Goal: Transaction & Acquisition: Purchase product/service

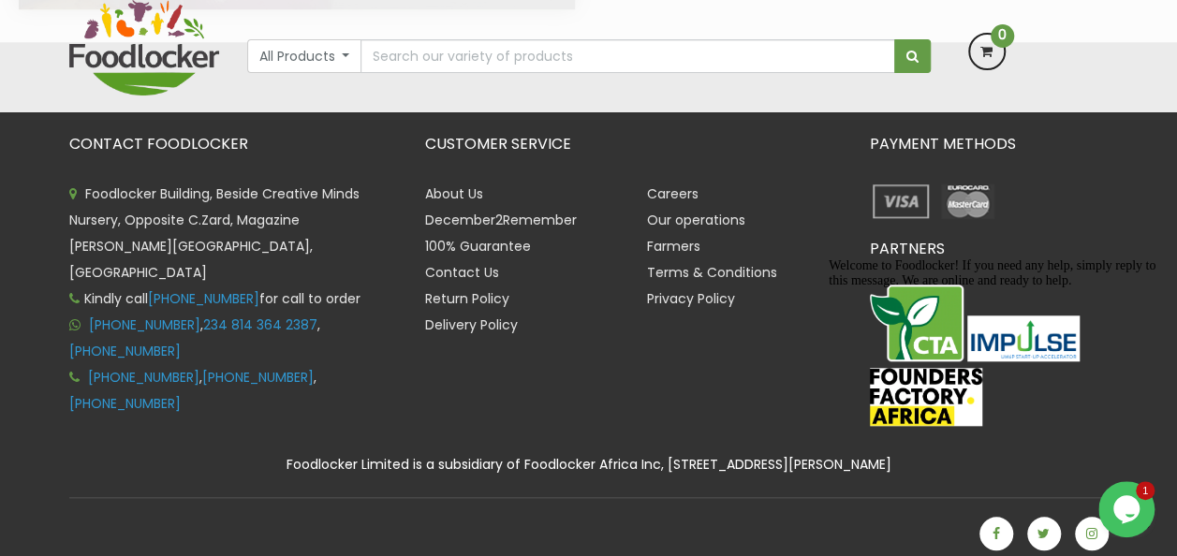
scroll to position [4273, 0]
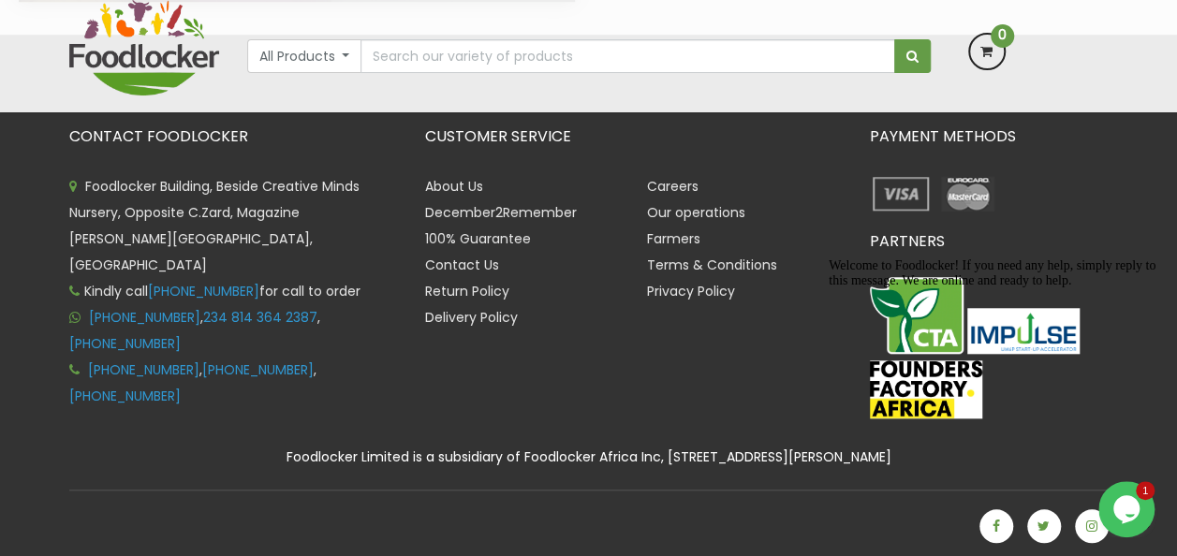
click at [914, 201] on img at bounding box center [901, 193] width 63 height 41
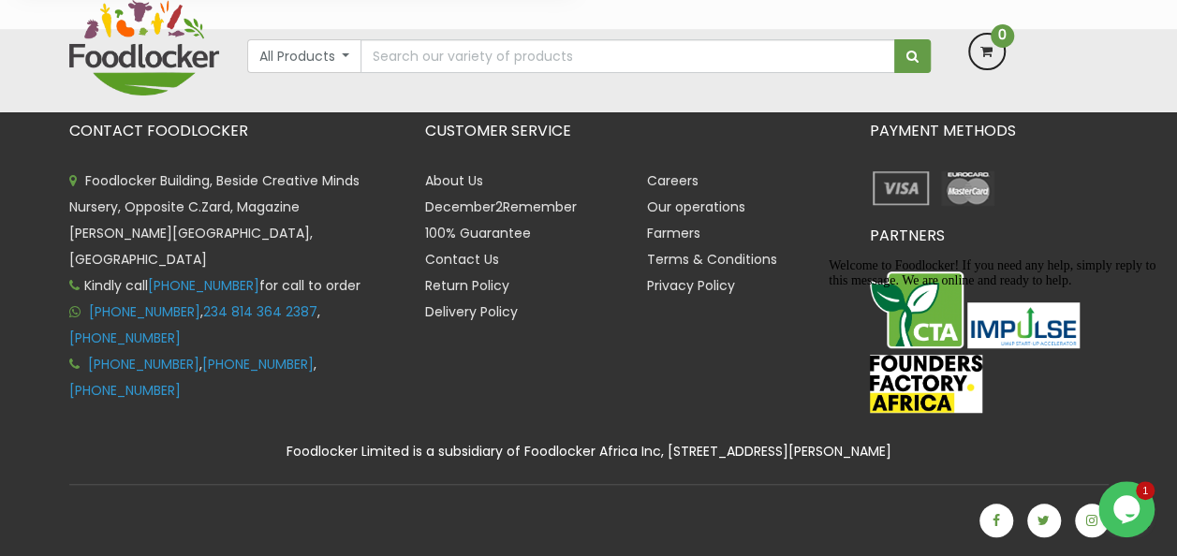
scroll to position [4079, 0]
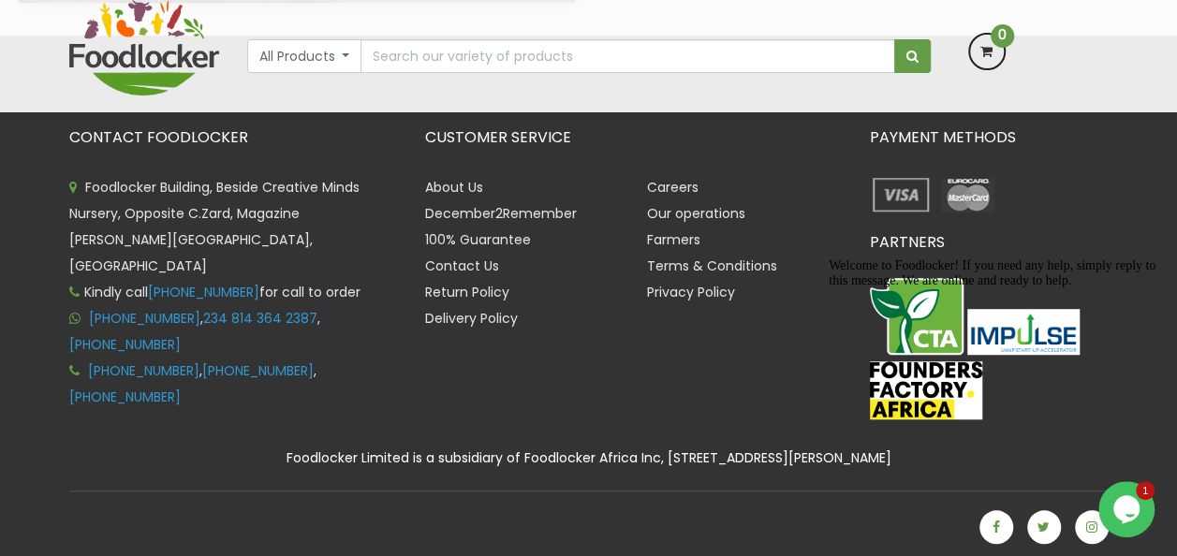
click at [903, 182] on img at bounding box center [901, 194] width 63 height 41
click at [899, 184] on img at bounding box center [901, 194] width 63 height 41
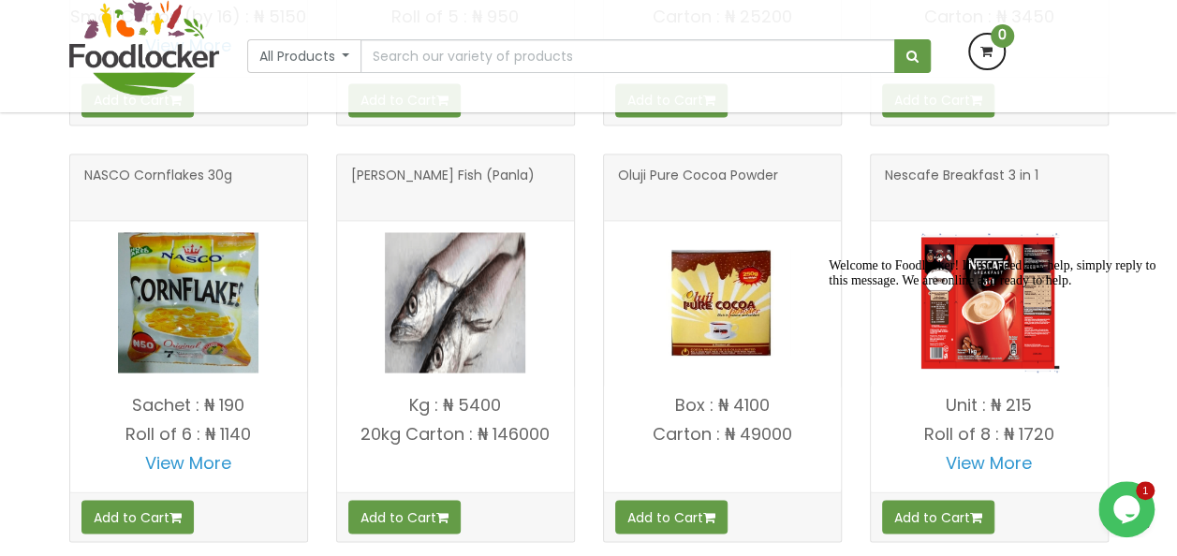
scroll to position [1518, 0]
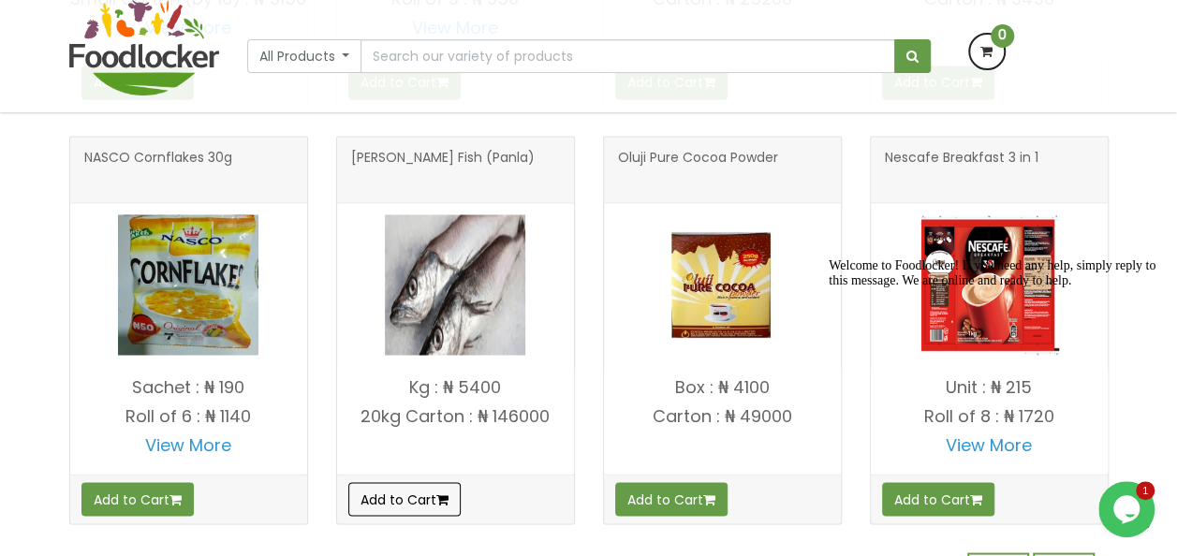
click at [421, 500] on button "Add to Cart" at bounding box center [404, 499] width 112 height 34
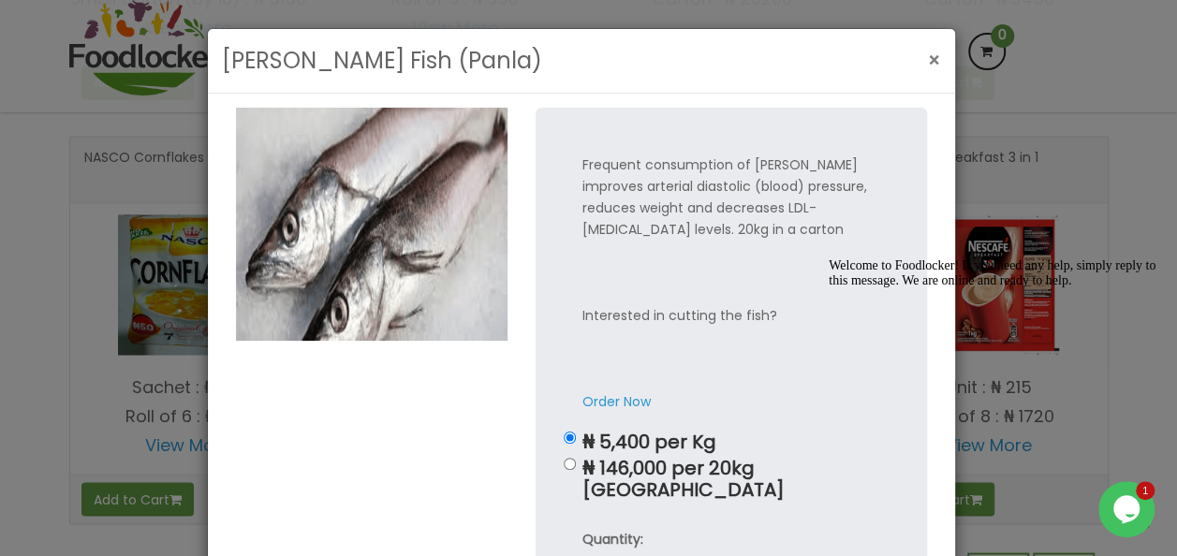
click at [940, 62] on button "×" at bounding box center [935, 60] width 32 height 38
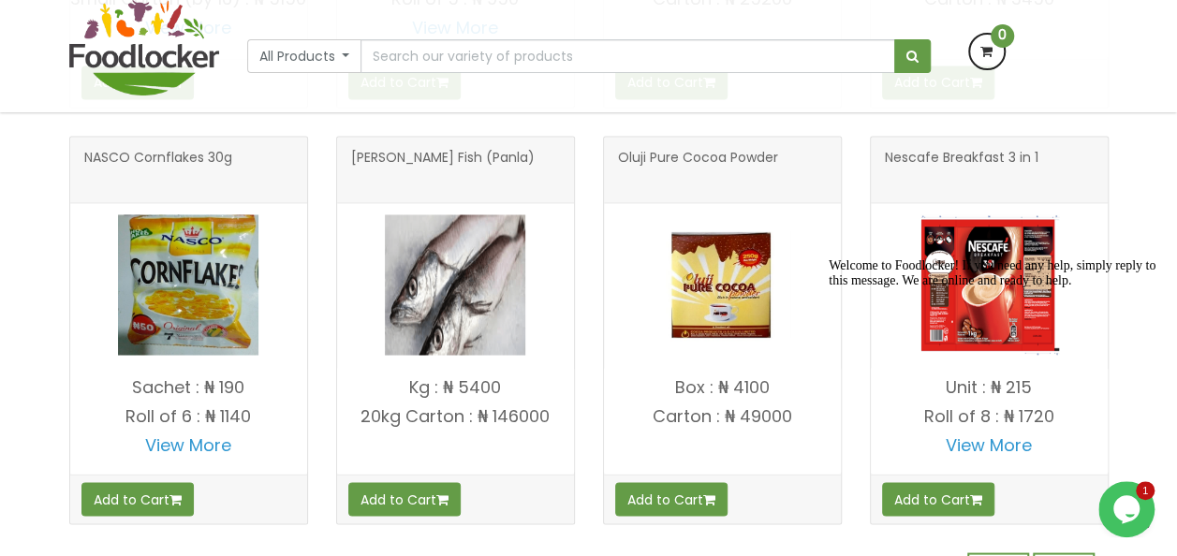
click at [736, 276] on img at bounding box center [722, 284] width 140 height 140
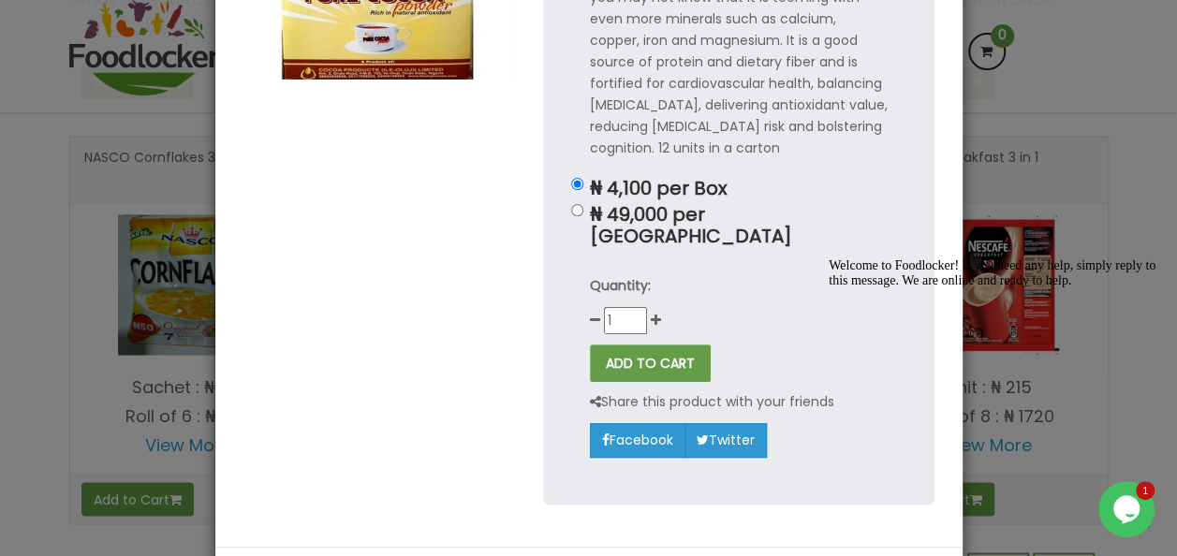
scroll to position [290, 0]
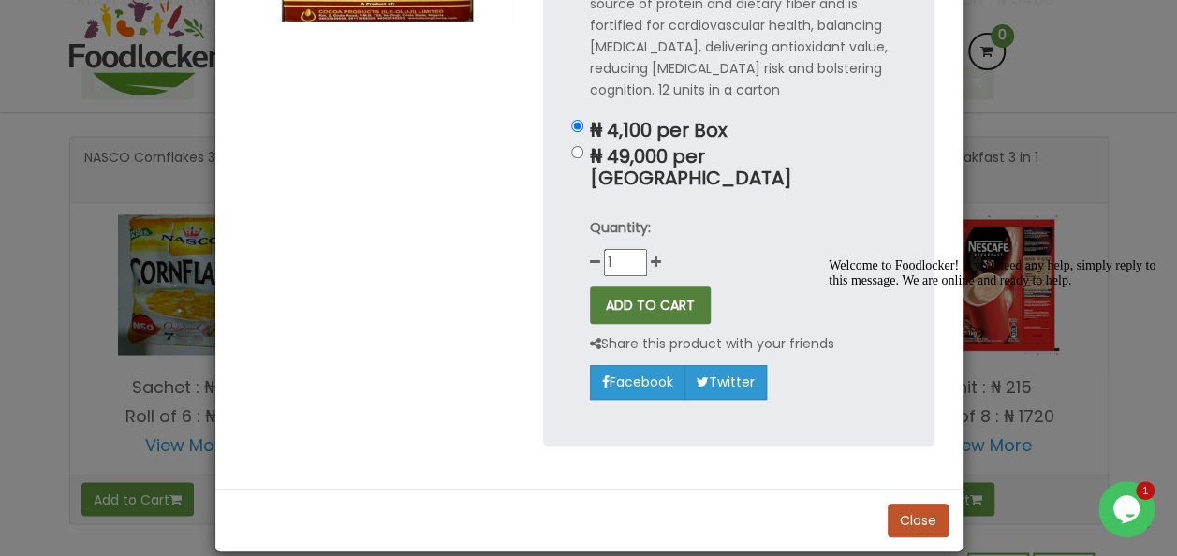
click at [657, 287] on button "ADD TO CART" at bounding box center [650, 305] width 121 height 37
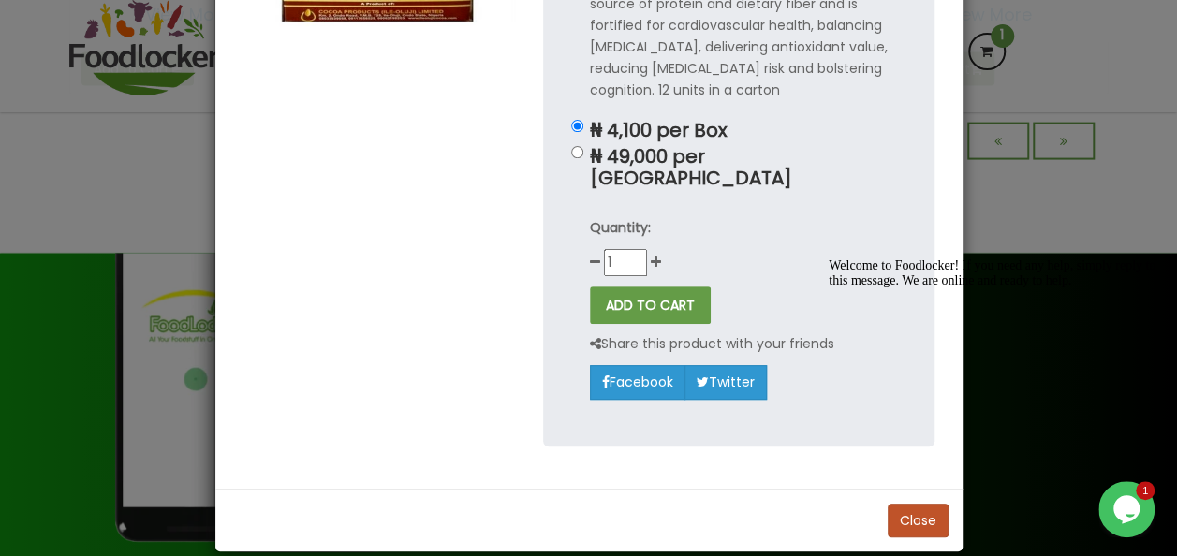
scroll to position [1800, 0]
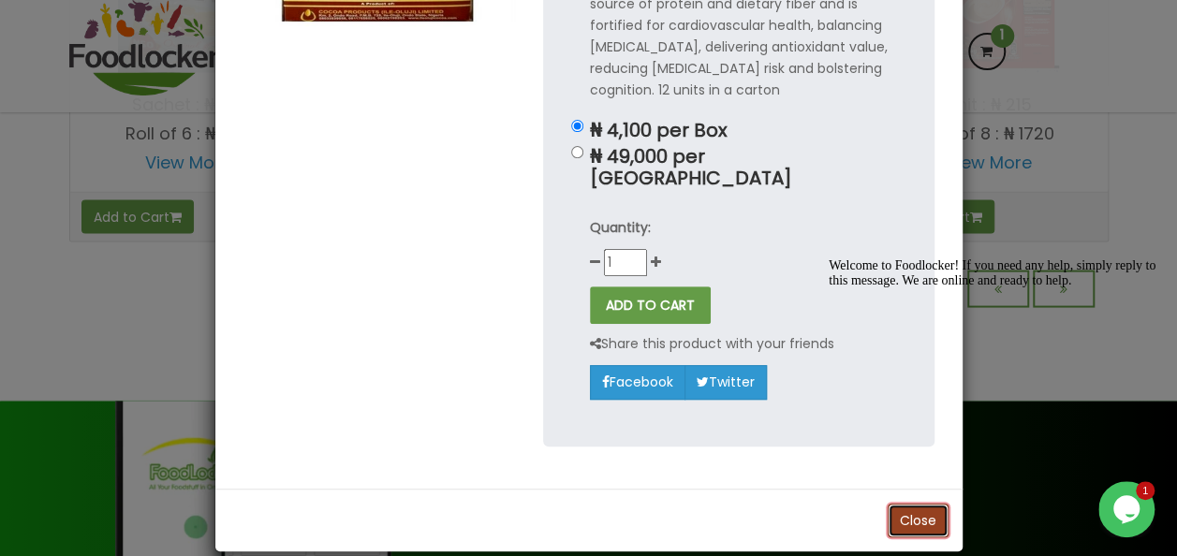
click at [909, 507] on button "Close" at bounding box center [918, 521] width 61 height 34
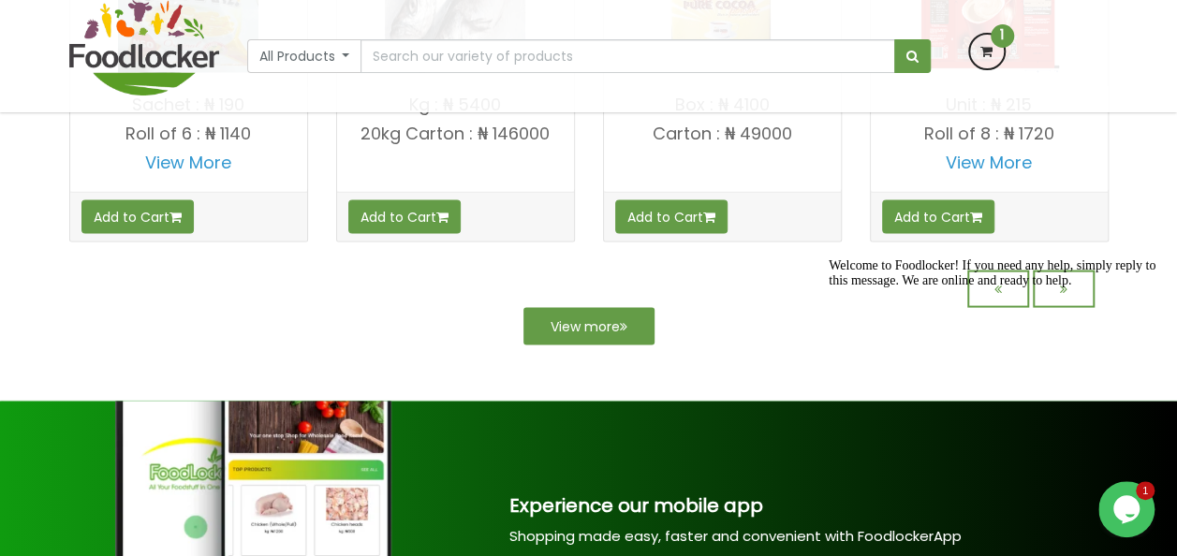
click at [980, 37] on icon at bounding box center [987, 52] width 34 height 34
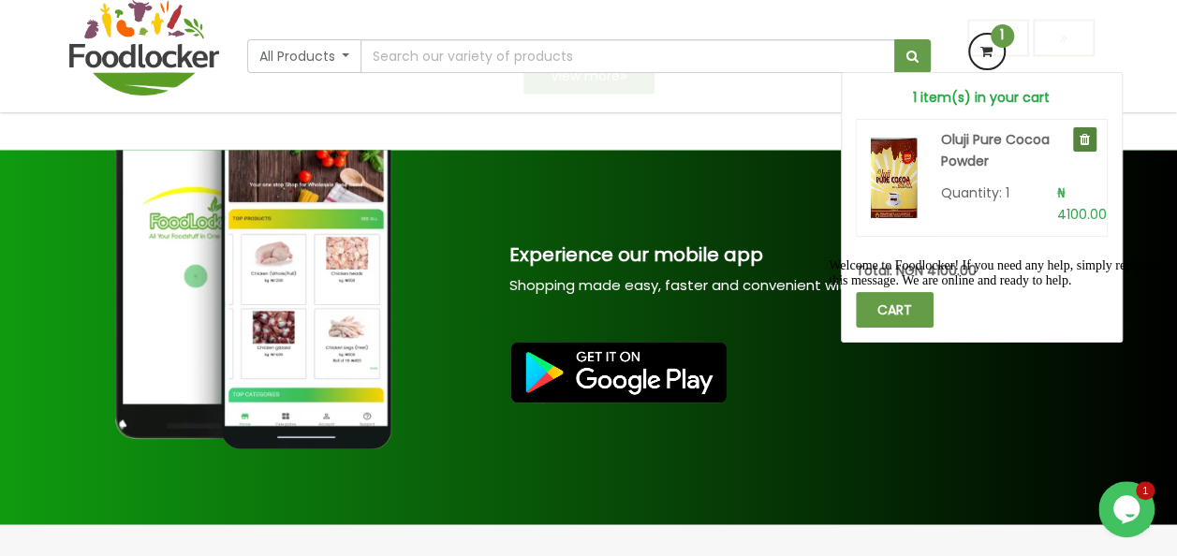
scroll to position [2054, 0]
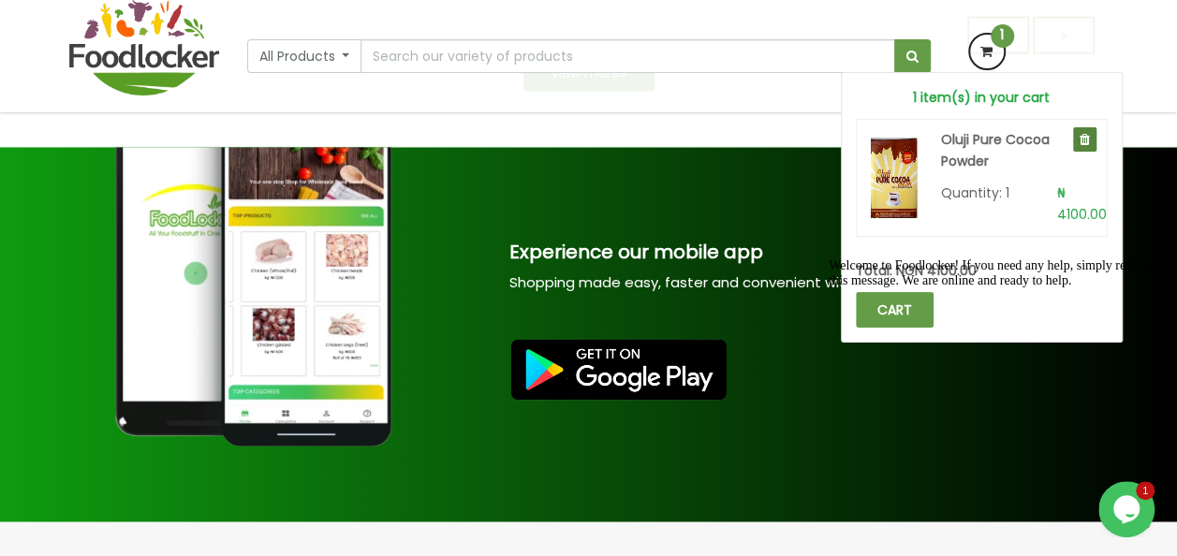
click at [889, 288] on div "Welcome to Foodlocker! If you need any help, simply reply to this message. We a…" at bounding box center [997, 274] width 337 height 30
click at [899, 288] on div "Welcome to Foodlocker! If you need any help, simply reply to this message. We a…" at bounding box center [997, 274] width 337 height 30
click at [902, 288] on div "Welcome to Foodlocker! If you need any help, simply reply to this message. We a…" at bounding box center [997, 274] width 337 height 30
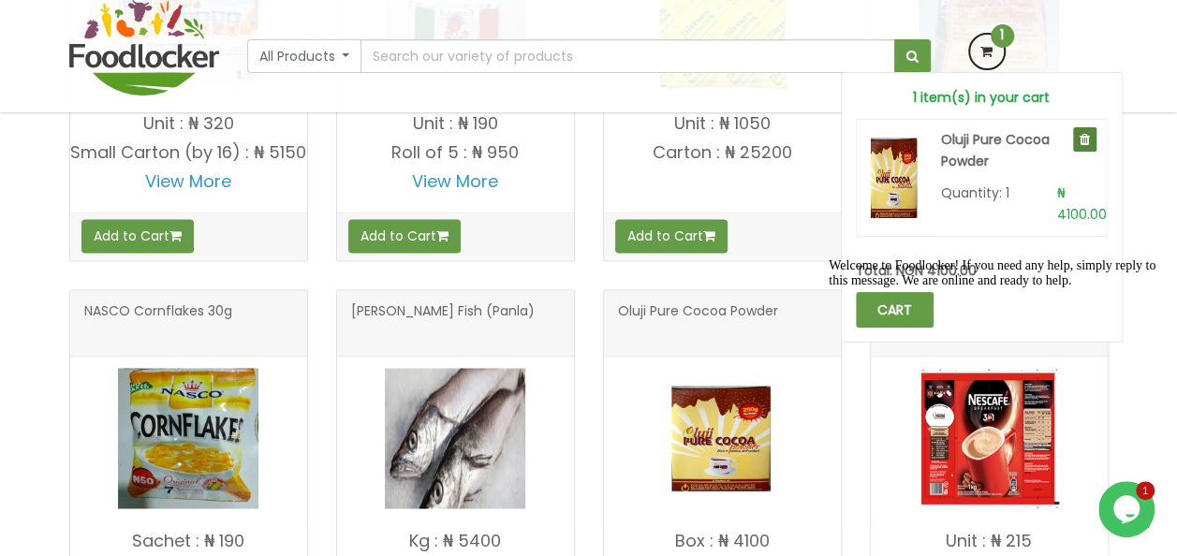
scroll to position [1513, 0]
click at [902, 259] on div at bounding box center [997, 259] width 337 height 0
click at [1147, 259] on div "Chat attention grabber" at bounding box center [997, 259] width 337 height 0
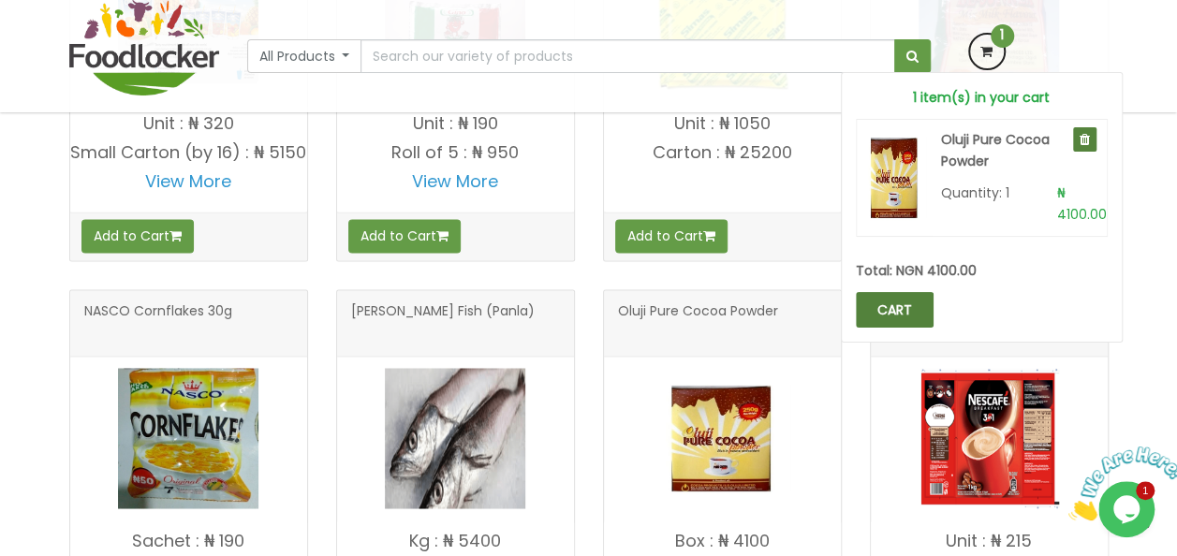
click at [897, 302] on link "CART" at bounding box center [895, 310] width 78 height 36
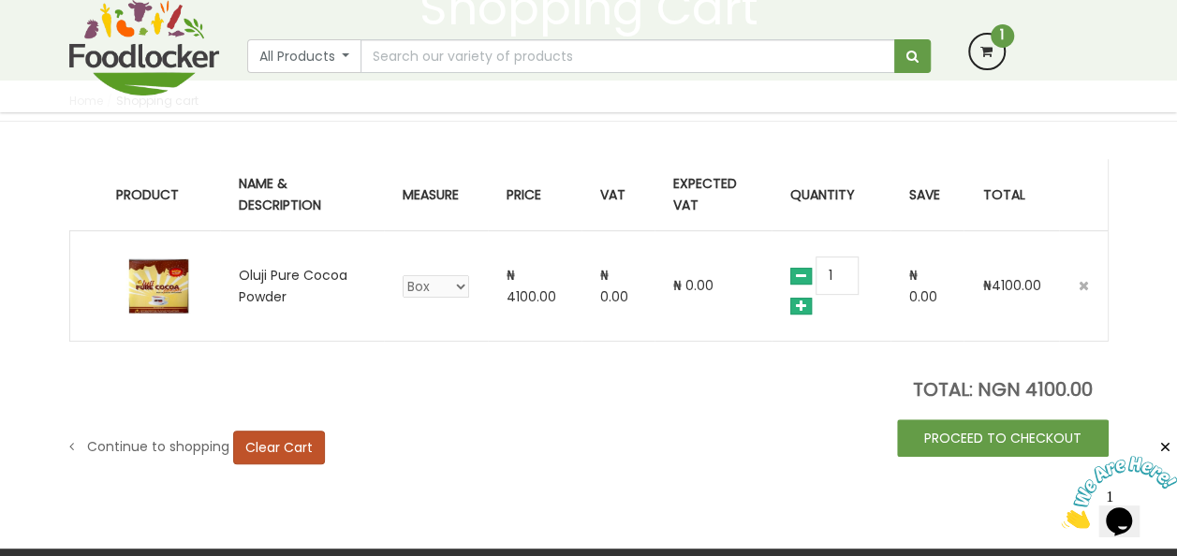
scroll to position [220, 0]
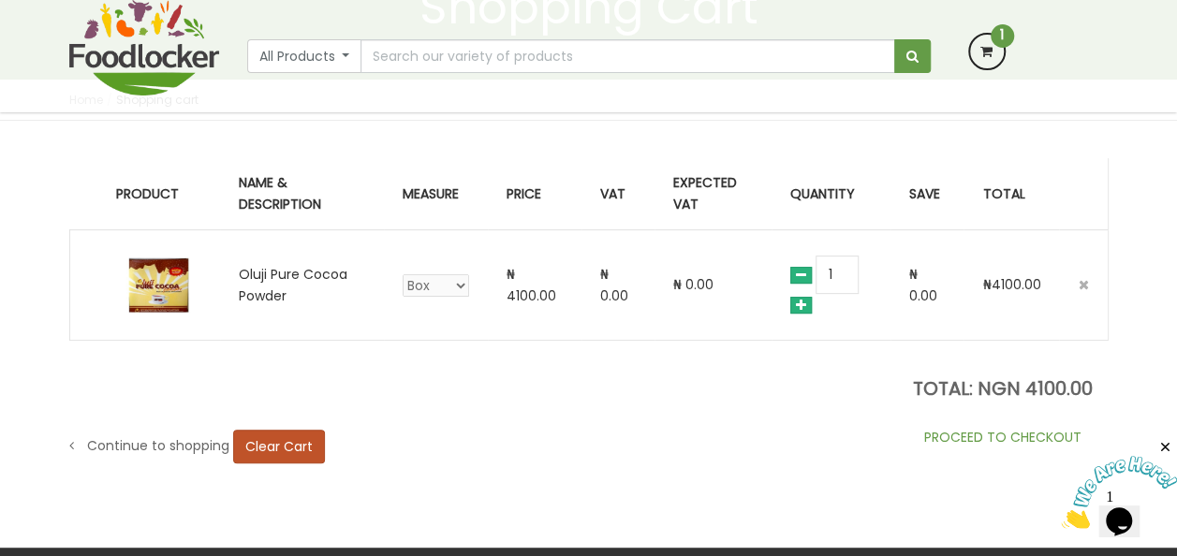
click at [991, 437] on link "PROCEED TO CHECKOUT" at bounding box center [1003, 437] width 212 height 37
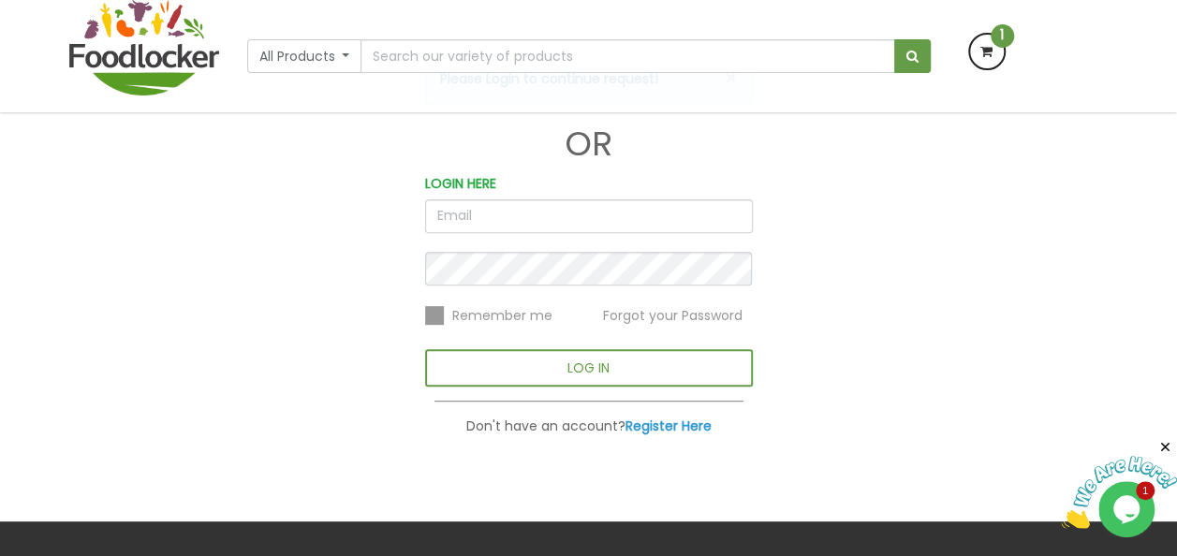
scroll to position [232, 0]
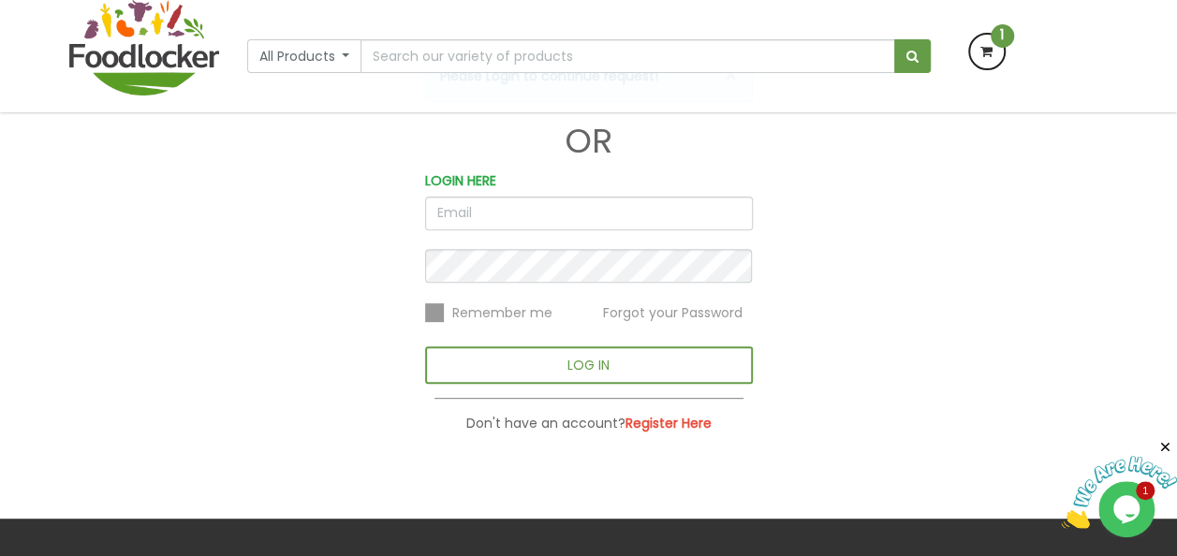
click at [659, 421] on b "Register Here" at bounding box center [669, 423] width 86 height 19
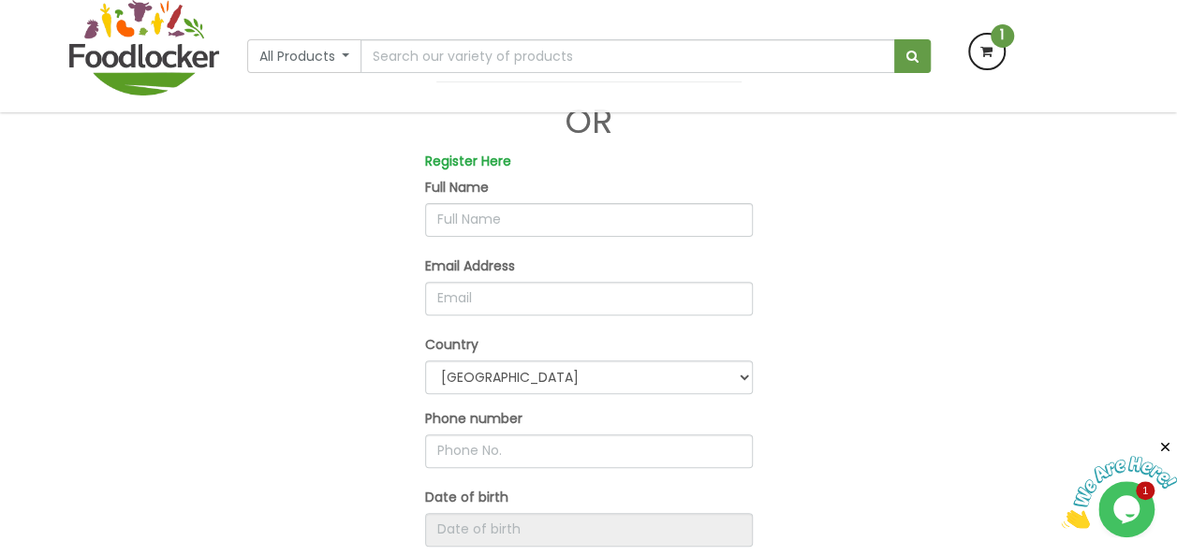
scroll to position [228, 0]
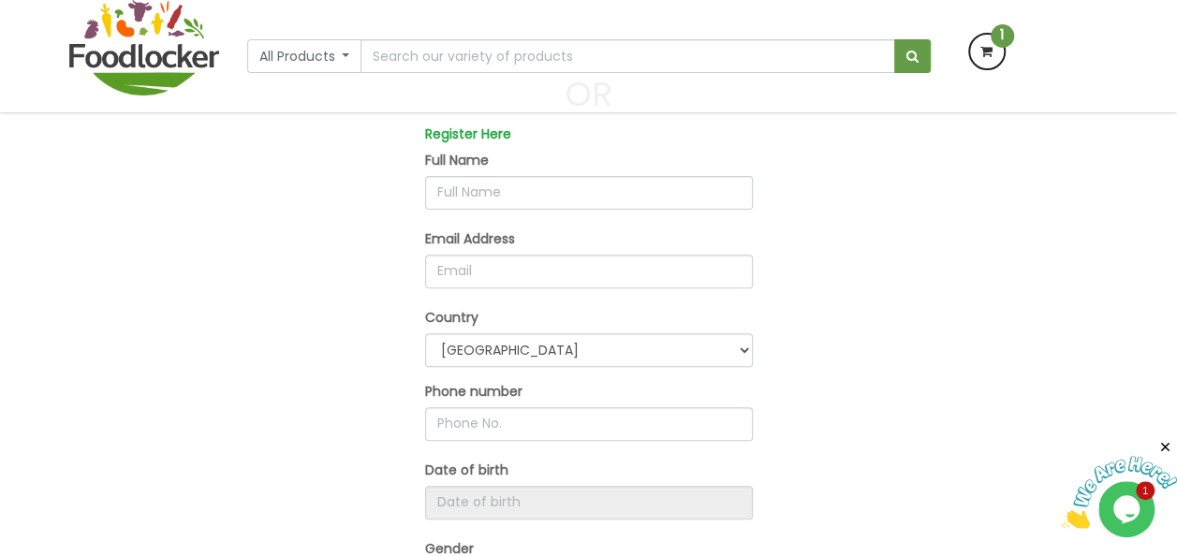
click at [476, 189] on input "text" at bounding box center [589, 193] width 328 height 34
type input "Olufunke AlomoOluwa"
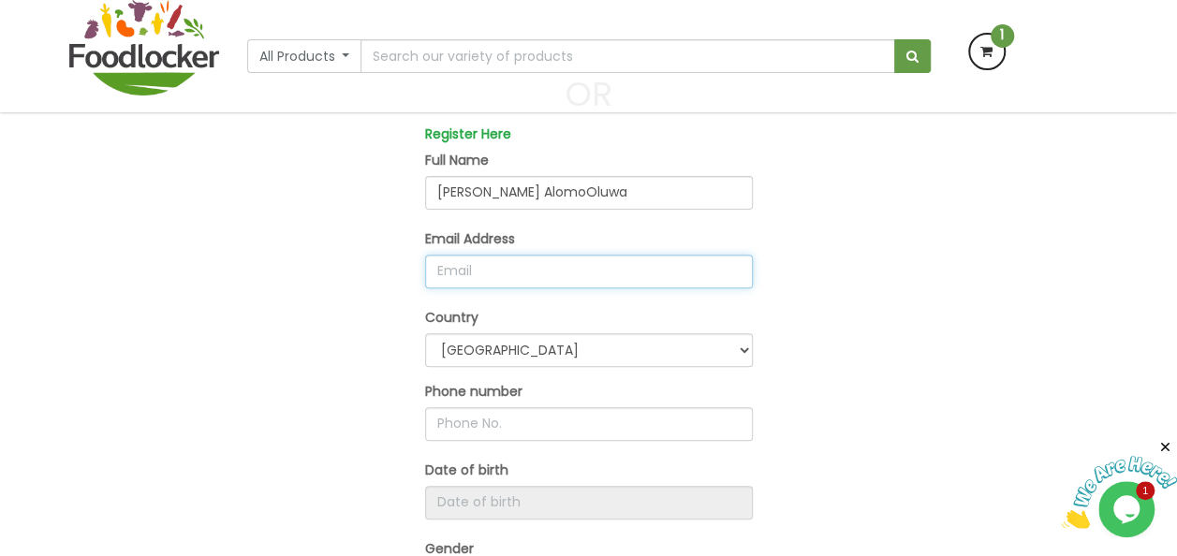
type input "funke.alomooluwa@gmail.com"
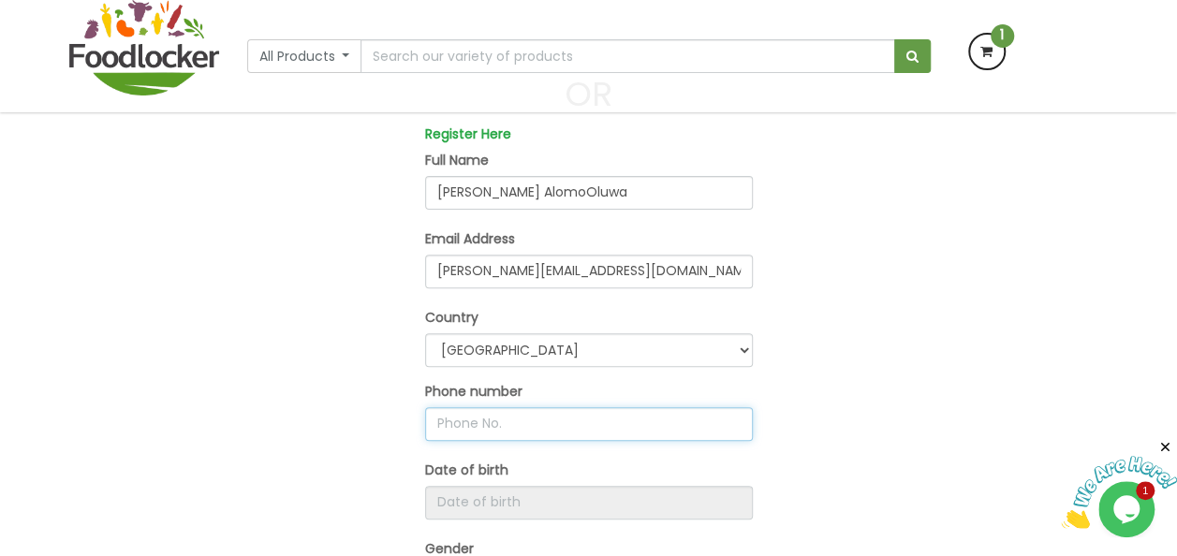
type input "08035022251"
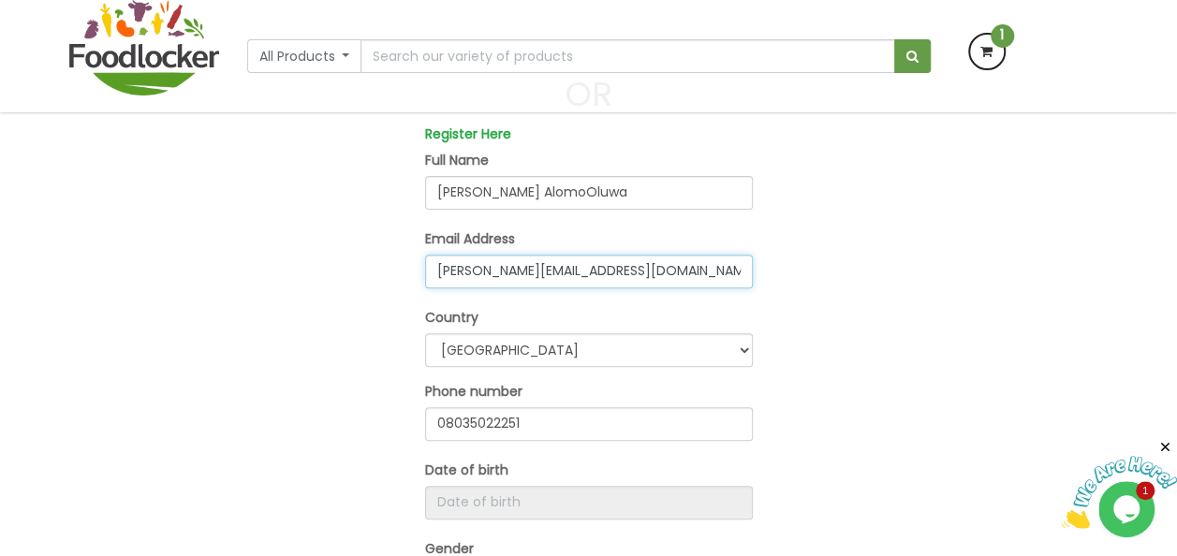
click at [657, 268] on input "funke.alomooluwa@gmail.com" at bounding box center [589, 272] width 328 height 34
type input "funke302"
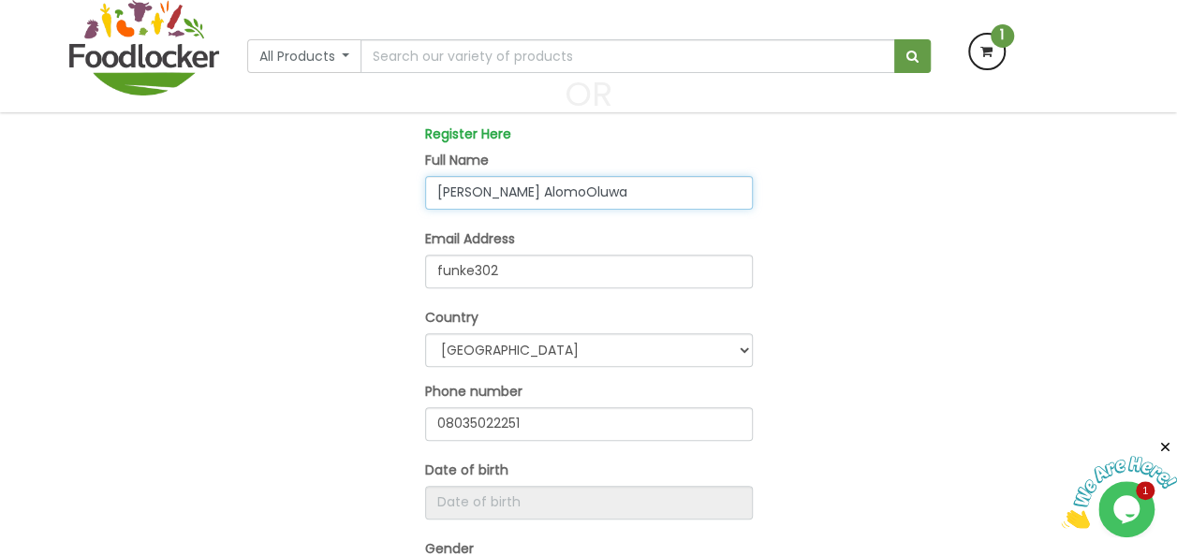
click at [458, 188] on input "Olufunke AlomoOluwa" at bounding box center [589, 193] width 328 height 34
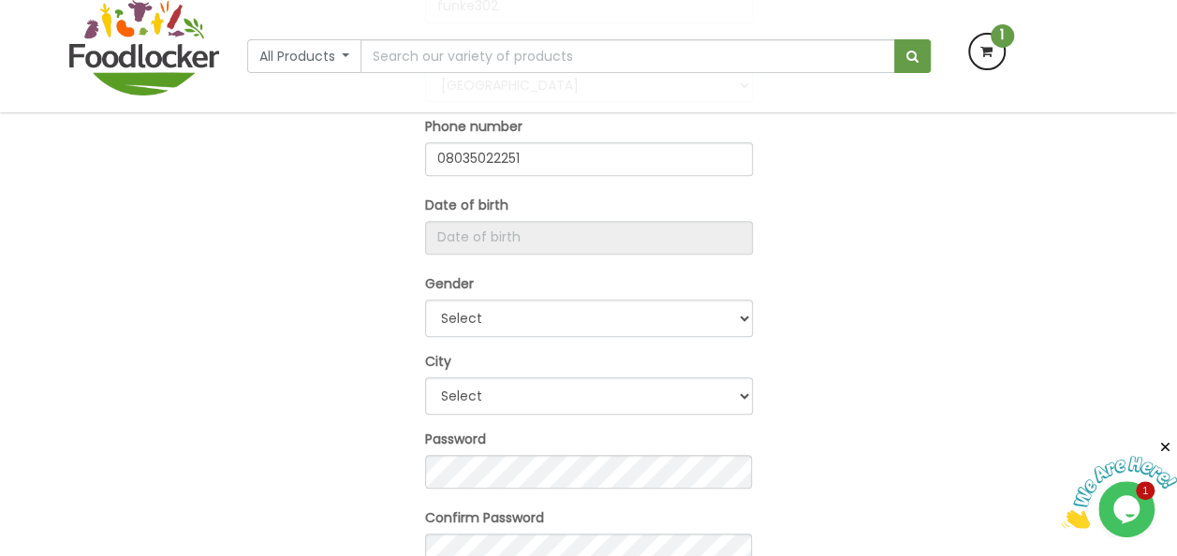
scroll to position [504, 0]
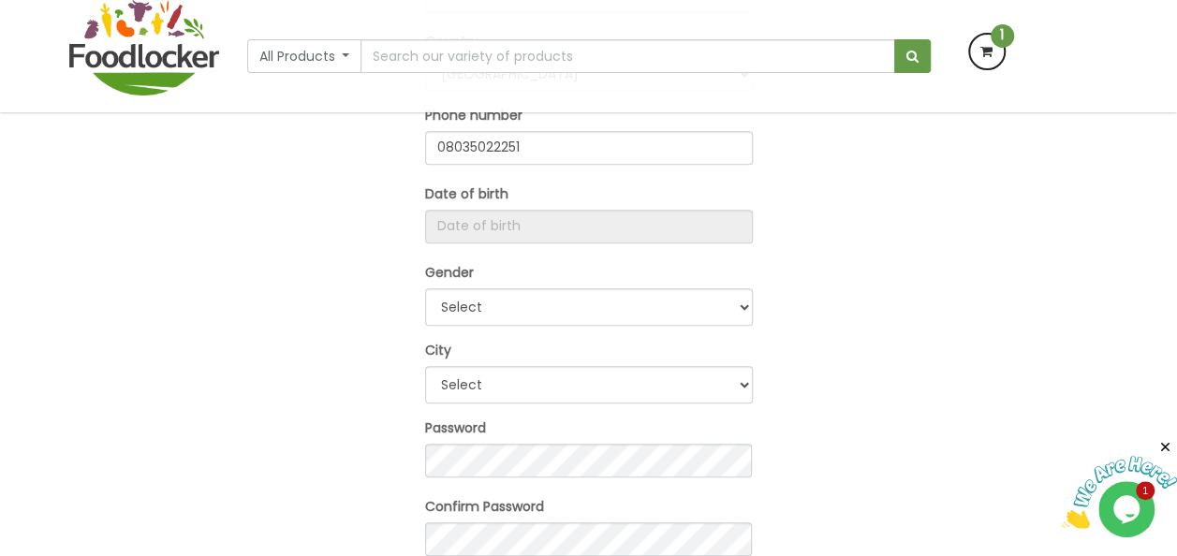
type input "[PERSON_NAME] Alo"
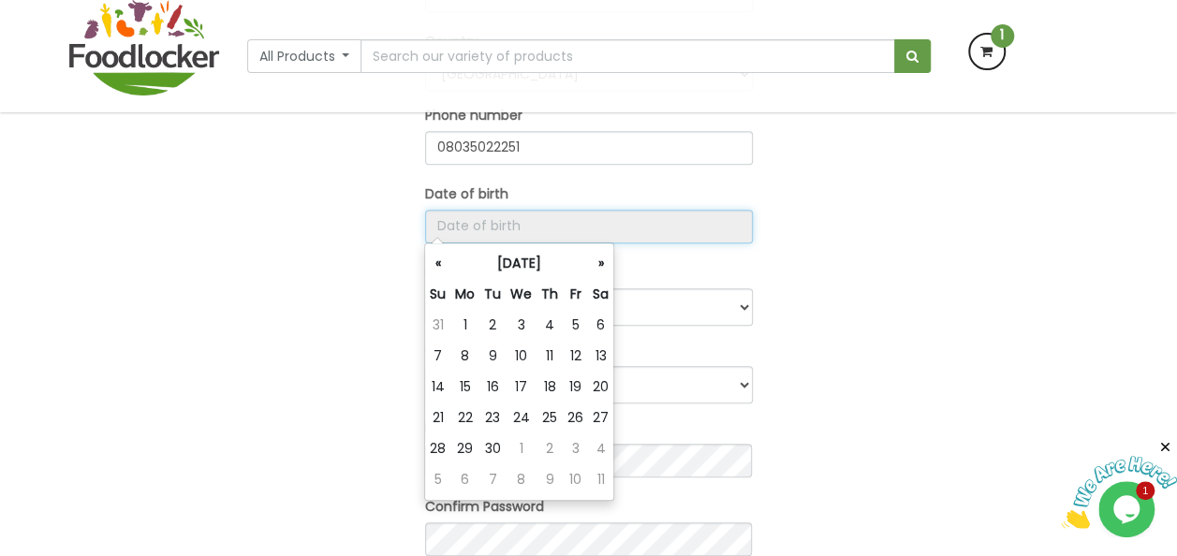
click at [495, 224] on input "Register Here" at bounding box center [589, 227] width 328 height 34
click at [487, 260] on th "September 2025" at bounding box center [520, 263] width 138 height 31
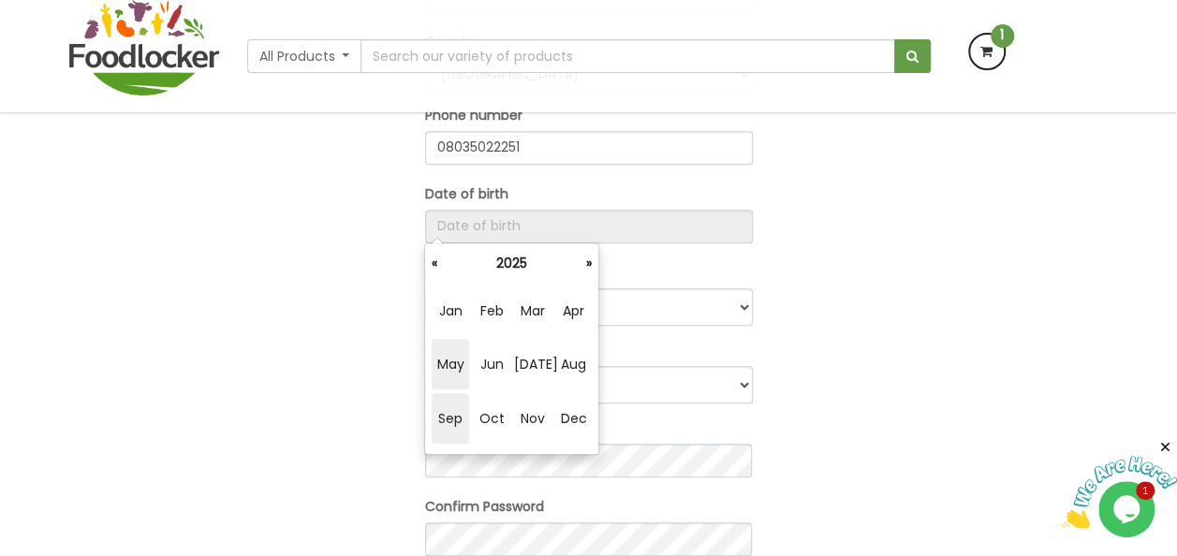
click at [451, 365] on span "May" at bounding box center [450, 364] width 37 height 51
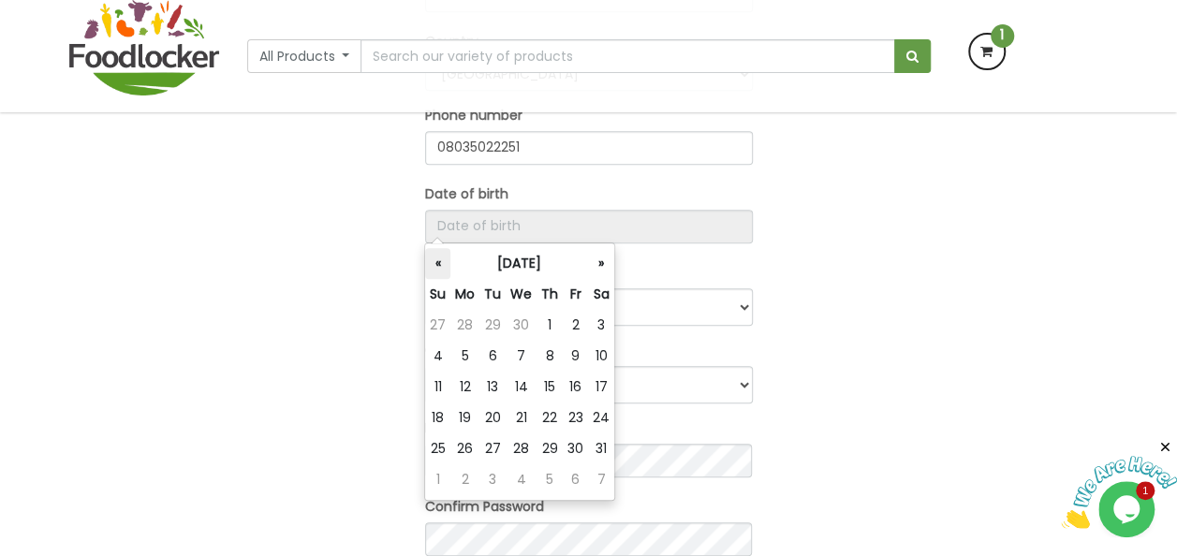
click at [438, 264] on th "«" at bounding box center [437, 263] width 25 height 31
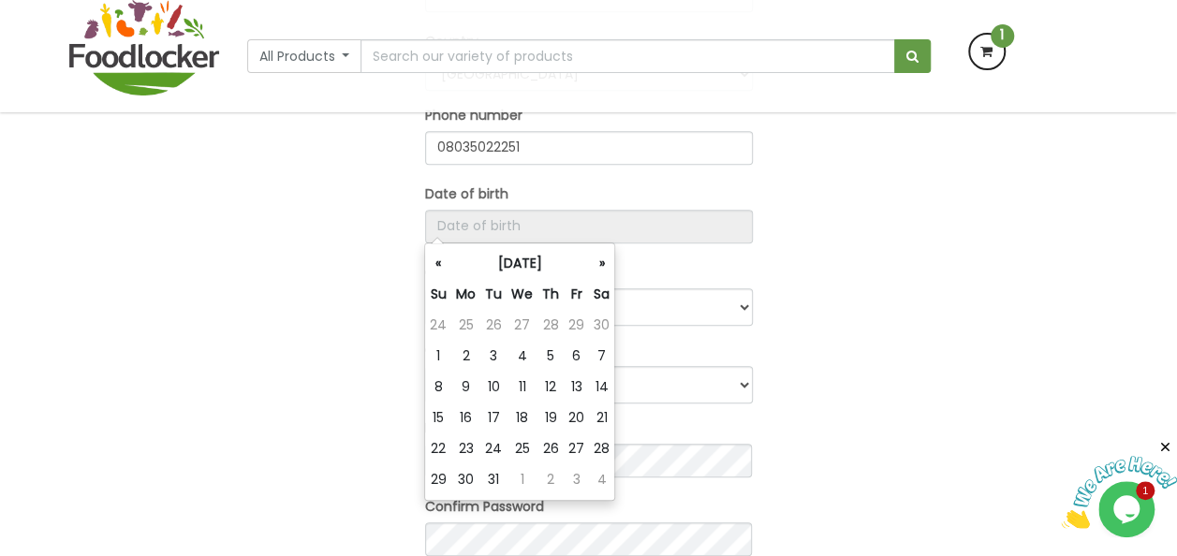
click at [438, 264] on th "«" at bounding box center [438, 263] width 26 height 31
click at [438, 264] on th "«" at bounding box center [437, 263] width 25 height 31
click at [624, 228] on input "Register Here" at bounding box center [589, 227] width 328 height 34
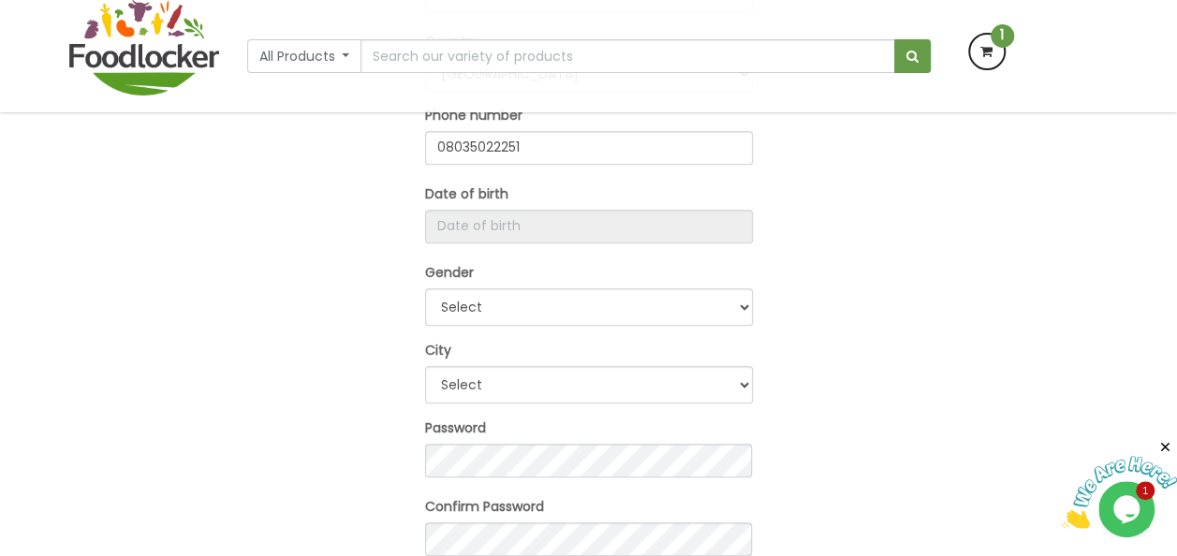
drag, startPoint x: 1090, startPoint y: 317, endPoint x: 846, endPoint y: 309, distance: 244.6
click at [1088, 317] on div "OR Register Here Full Name funke Alo Email Address funke302 Country Afghanistan…" at bounding box center [589, 236] width 1068 height 1015
click at [739, 300] on select "Select Male Female" at bounding box center [589, 306] width 328 height 37
select select "Female"
click at [425, 288] on select "Select Male Female" at bounding box center [589, 306] width 328 height 37
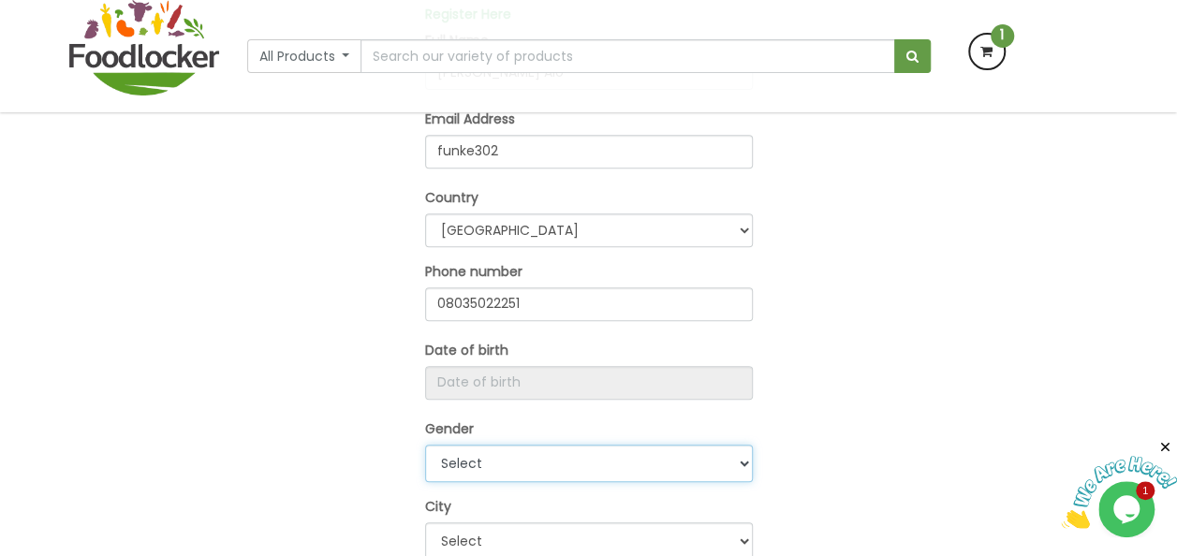
scroll to position [339, 0]
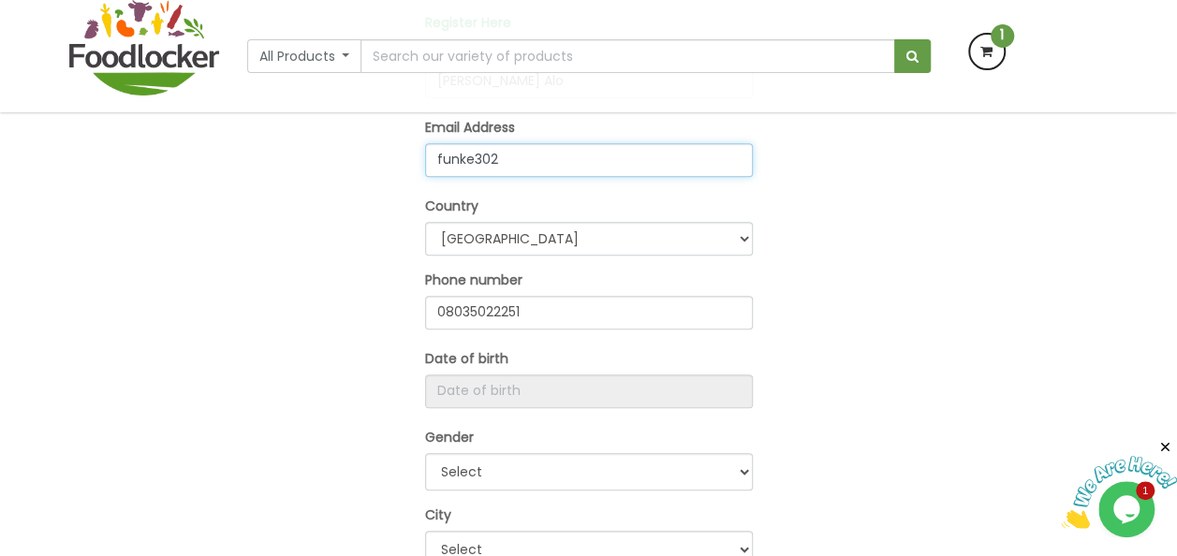
click at [520, 165] on input "funke302" at bounding box center [589, 160] width 328 height 34
type input "funke302@gmail.com"
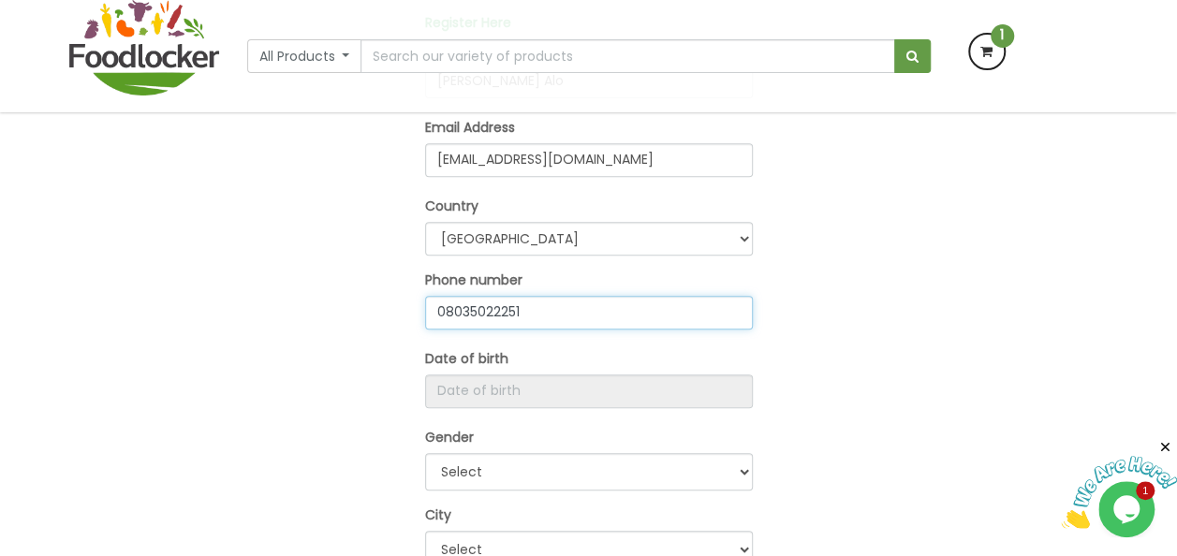
click at [531, 307] on input "08035022251" at bounding box center [589, 313] width 328 height 34
drag, startPoint x: 454, startPoint y: 308, endPoint x: 487, endPoint y: 307, distance: 32.8
click at [455, 308] on input "07026404002" at bounding box center [589, 313] width 328 height 34
type input "07026404002"
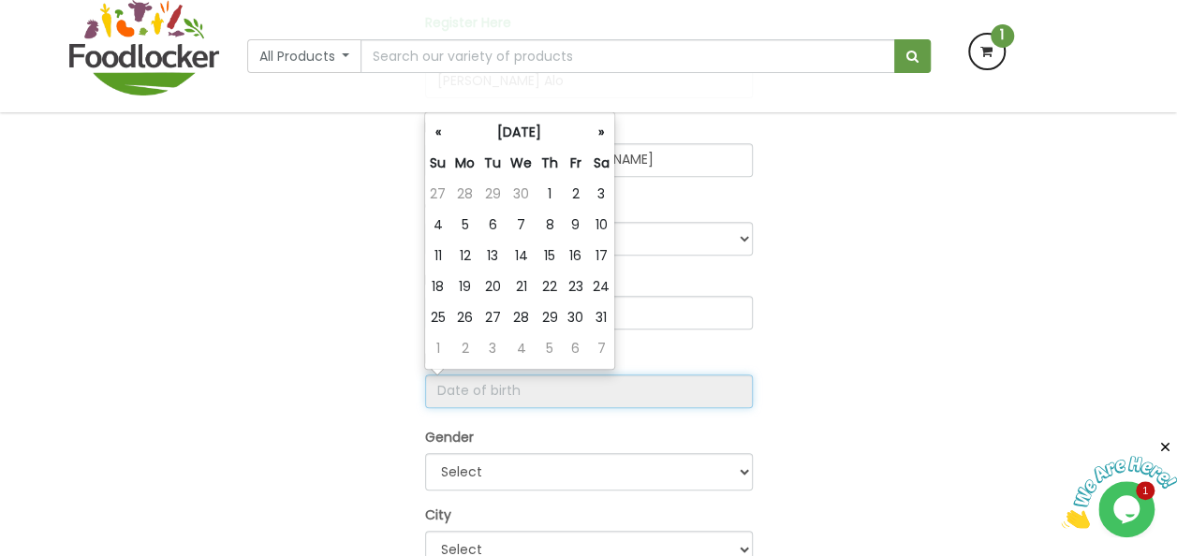
click at [481, 378] on input "Register Here" at bounding box center [589, 392] width 328 height 34
click at [525, 311] on td "28" at bounding box center [521, 318] width 31 height 31
type input "2025-05-28"
click at [508, 129] on th "May 2025" at bounding box center [520, 132] width 138 height 31
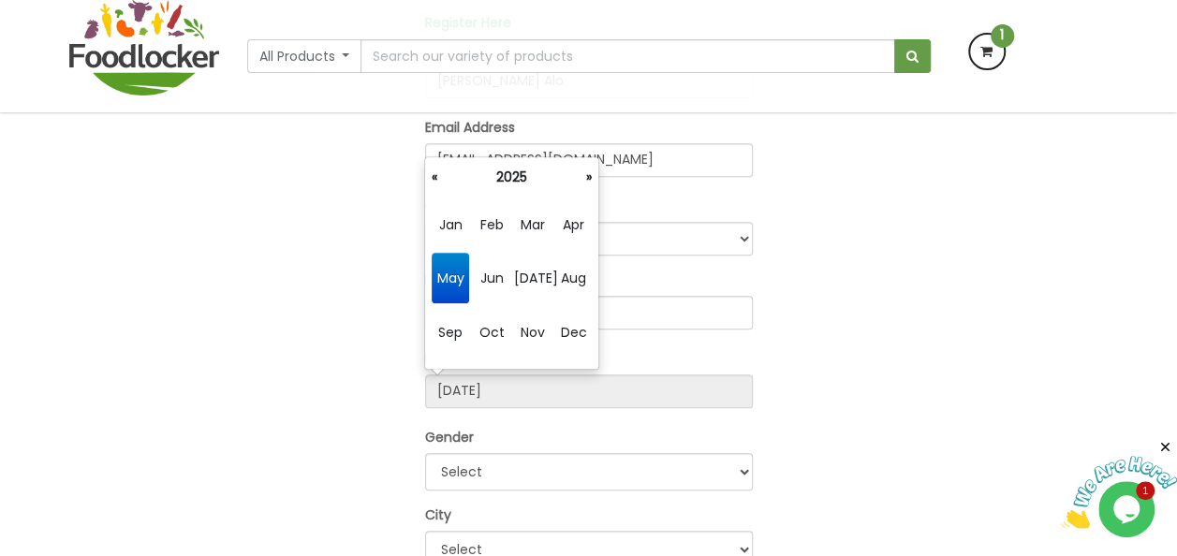
click at [461, 275] on span "May" at bounding box center [450, 278] width 37 height 51
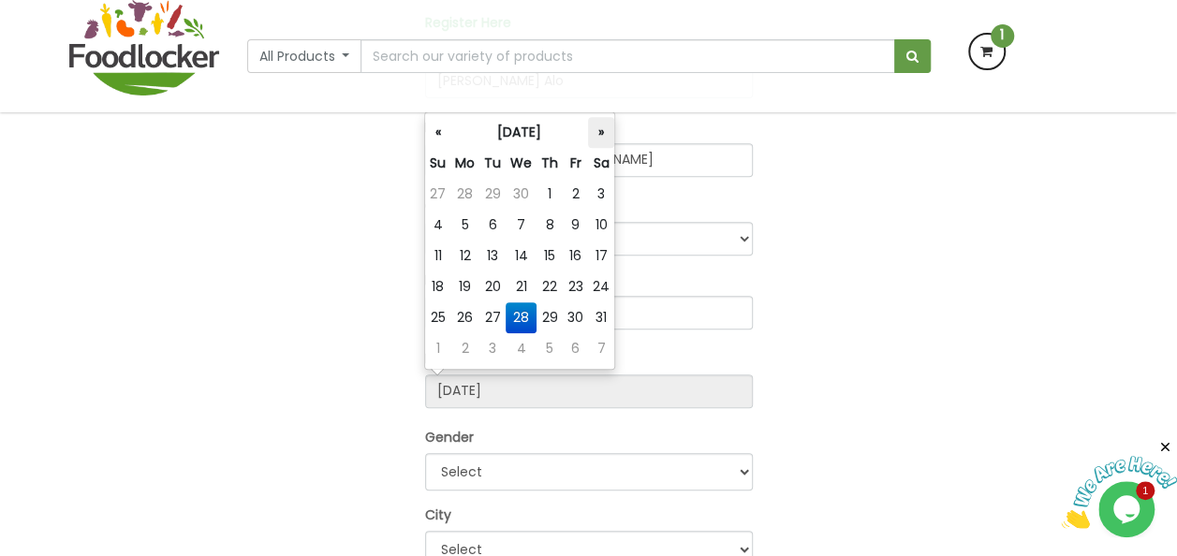
click at [601, 129] on th "»" at bounding box center [601, 132] width 26 height 31
click at [600, 132] on th "»" at bounding box center [600, 132] width 25 height 31
click at [597, 132] on th "»" at bounding box center [599, 132] width 25 height 31
click at [513, 136] on th "August 2025" at bounding box center [520, 132] width 138 height 31
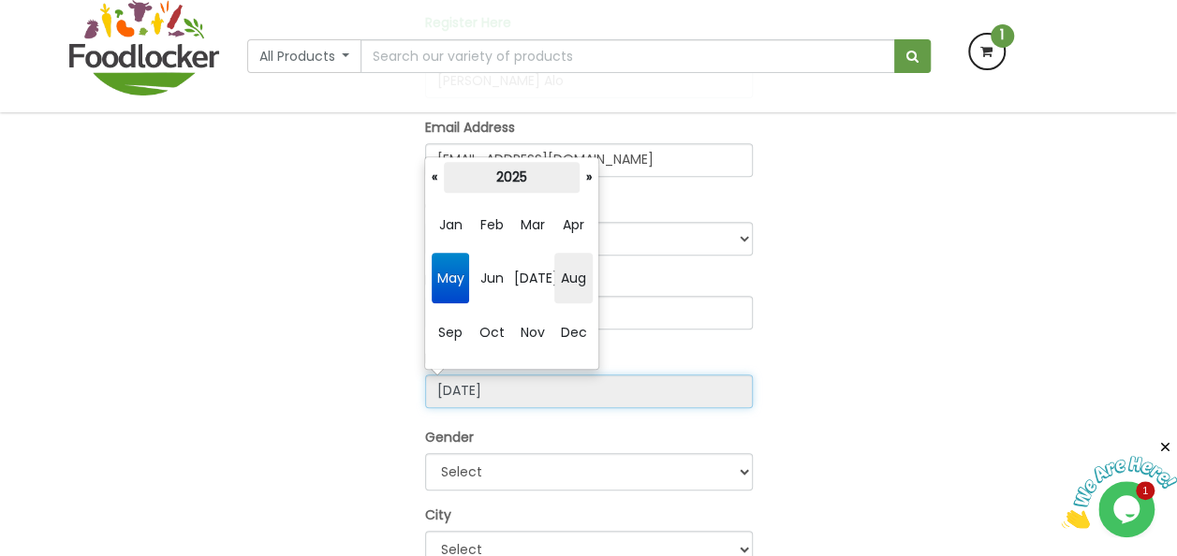
click at [515, 176] on th "2025" at bounding box center [512, 177] width 136 height 31
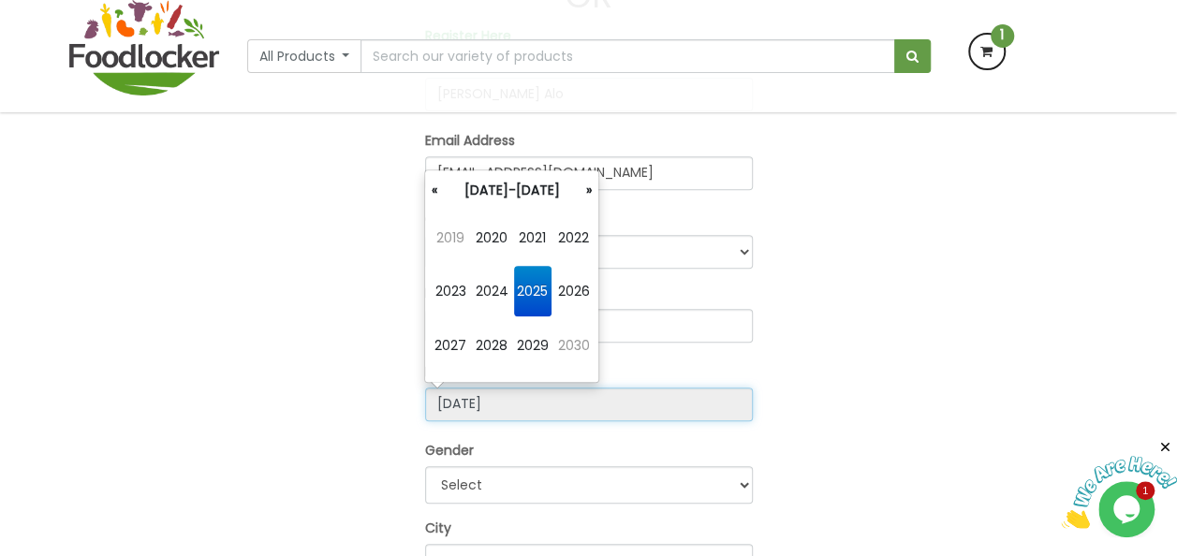
scroll to position [310, 0]
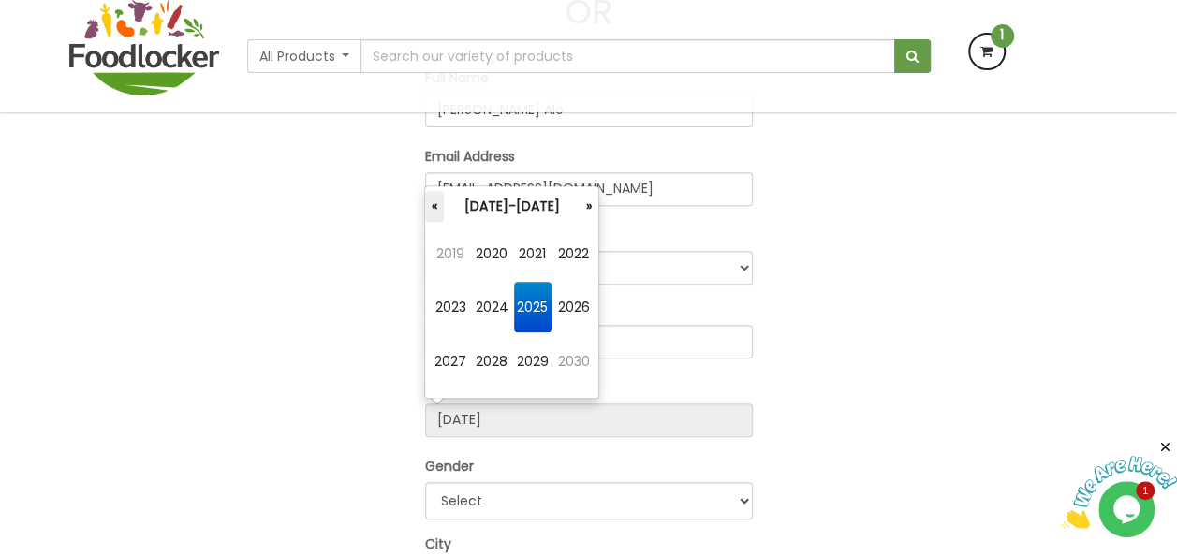
click at [434, 208] on th "«" at bounding box center [434, 206] width 19 height 31
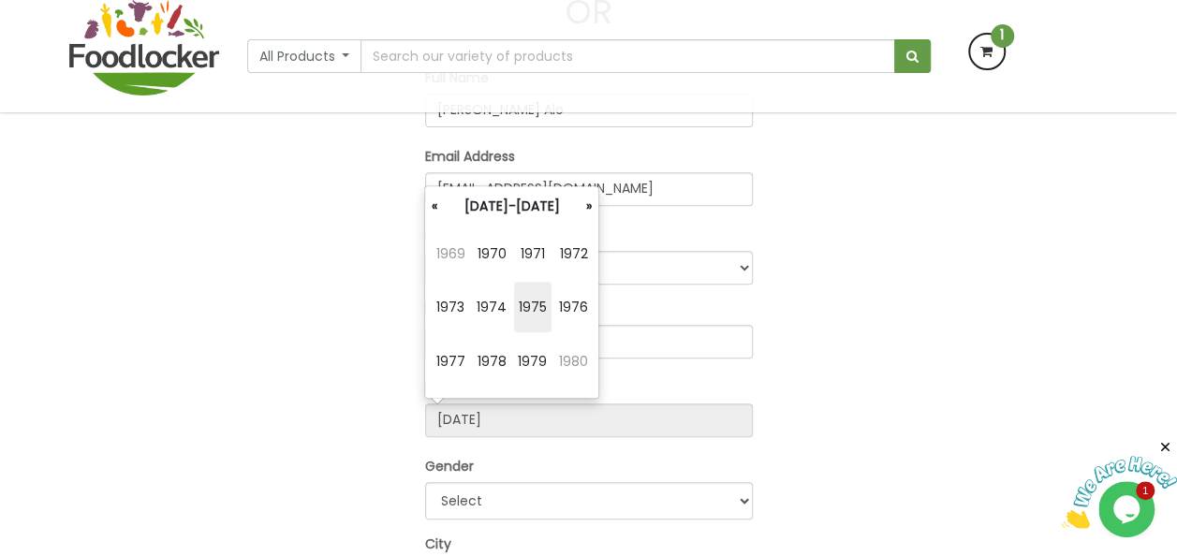
click at [434, 208] on th "«" at bounding box center [434, 206] width 19 height 31
click at [591, 206] on th "»" at bounding box center [589, 206] width 19 height 31
click at [579, 249] on span "1972" at bounding box center [572, 254] width 37 height 51
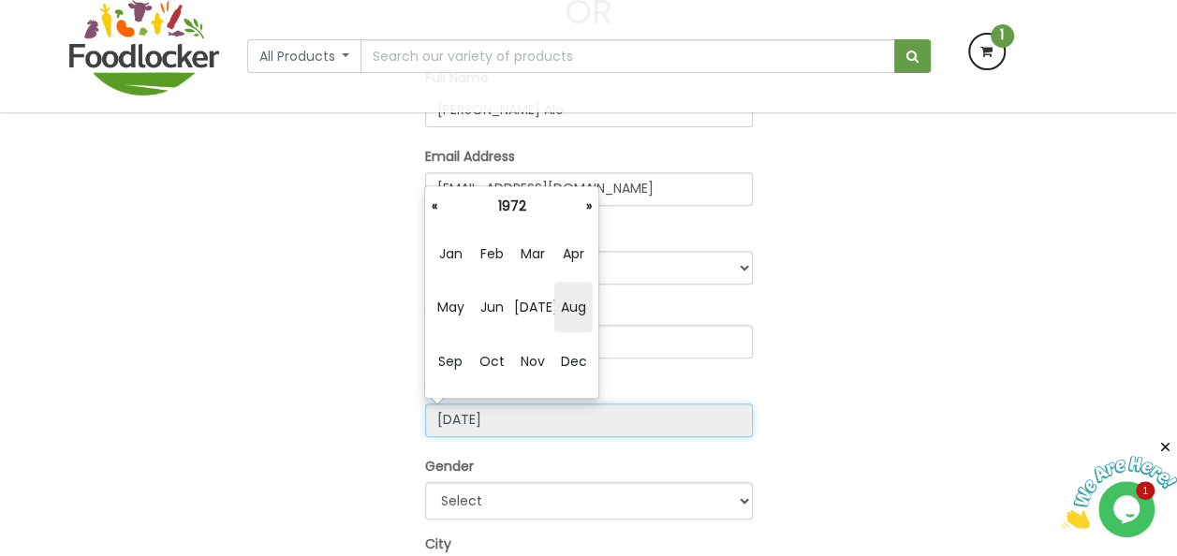
click at [673, 432] on input "2025-05-28" at bounding box center [589, 421] width 328 height 34
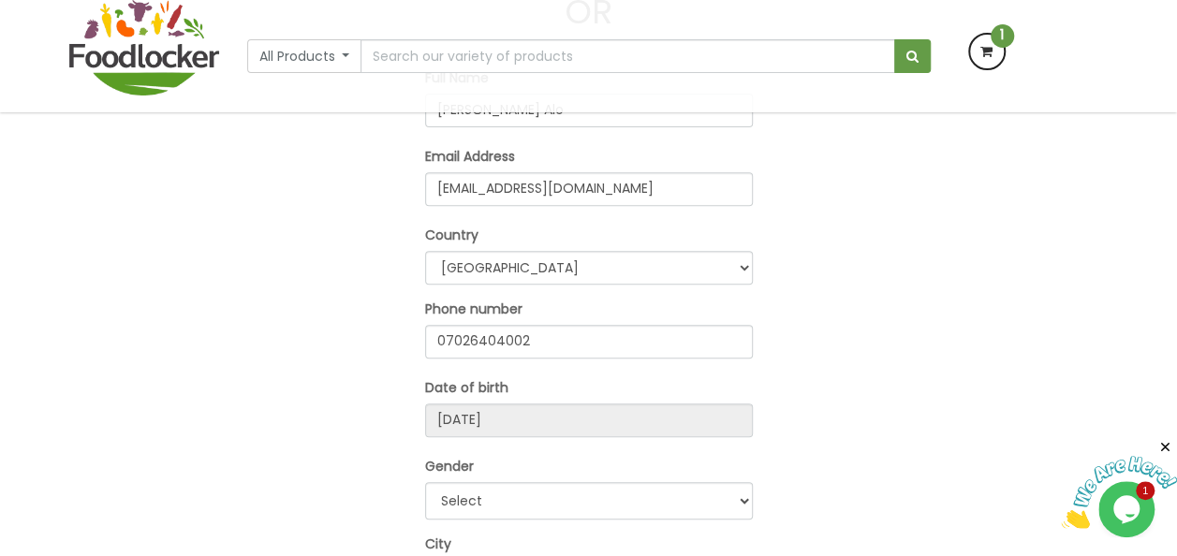
click at [779, 366] on div "OR Register Here Full Name funke Alo Email Address funke302@gmail.com Country A…" at bounding box center [589, 430] width 1068 height 1015
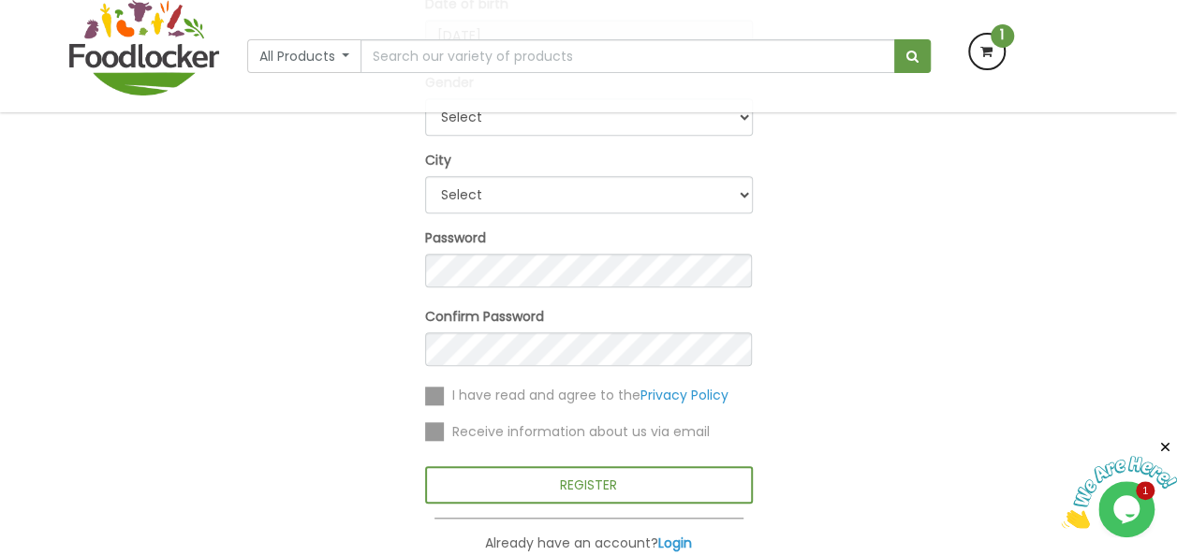
scroll to position [703, 0]
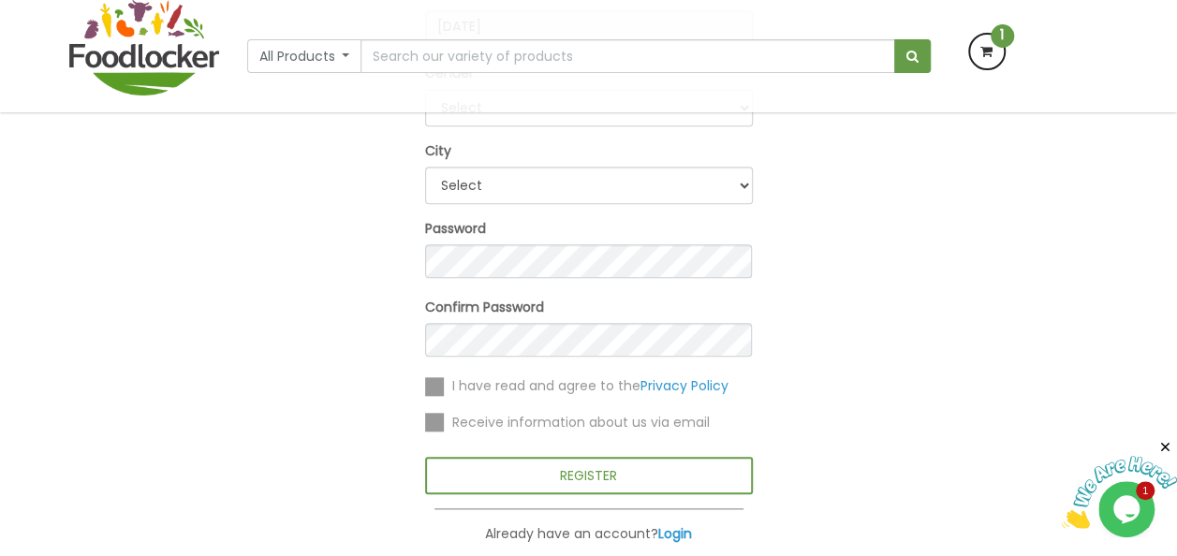
click at [433, 388] on label at bounding box center [434, 386] width 19 height 19
click at [0, 0] on input "checkbox" at bounding box center [0, 0] width 0 height 0
click at [437, 433] on div "I have read and agree to the Privacy Policy Receive information about us via em…" at bounding box center [589, 416] width 328 height 81
click at [442, 419] on label at bounding box center [434, 422] width 19 height 19
click at [0, 0] on input "checkbox" at bounding box center [0, 0] width 0 height 0
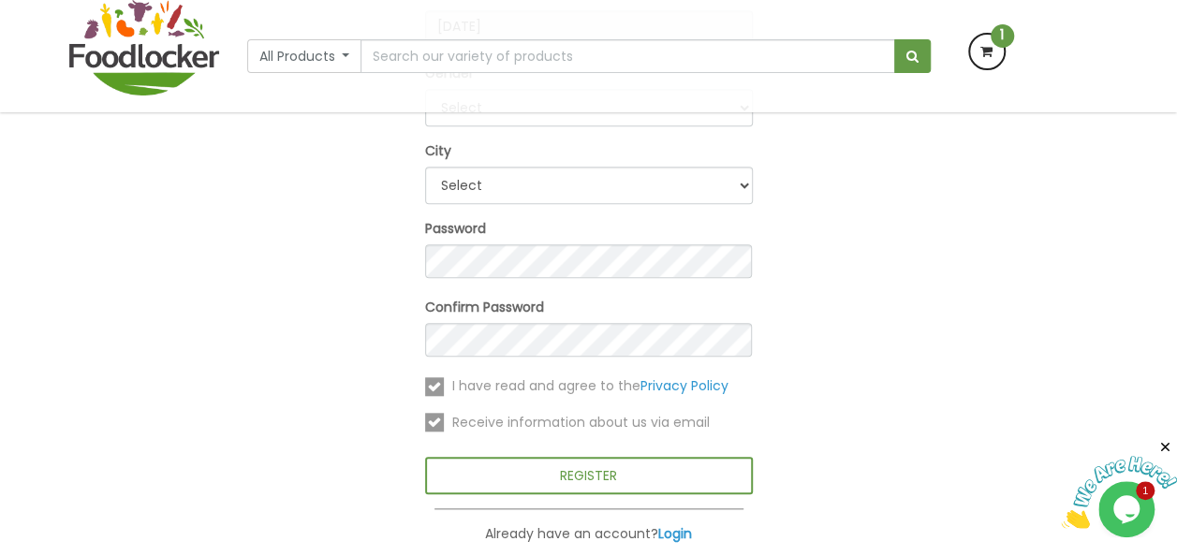
click at [431, 417] on label at bounding box center [434, 422] width 19 height 19
click at [0, 0] on input "checkbox" at bounding box center [0, 0] width 0 height 0
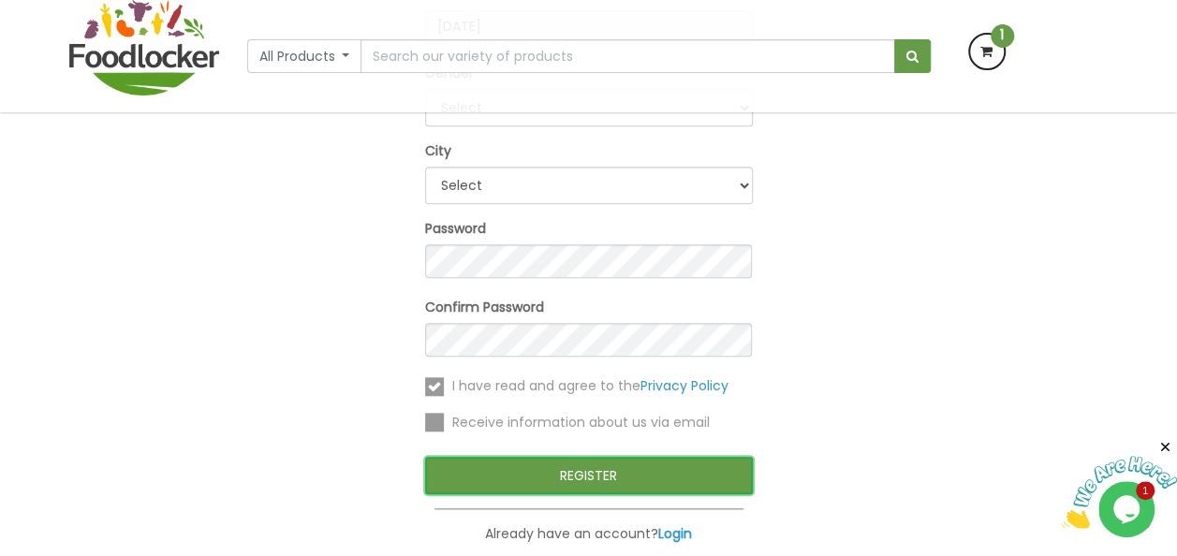
click at [583, 477] on button "REGISTER" at bounding box center [589, 475] width 328 height 37
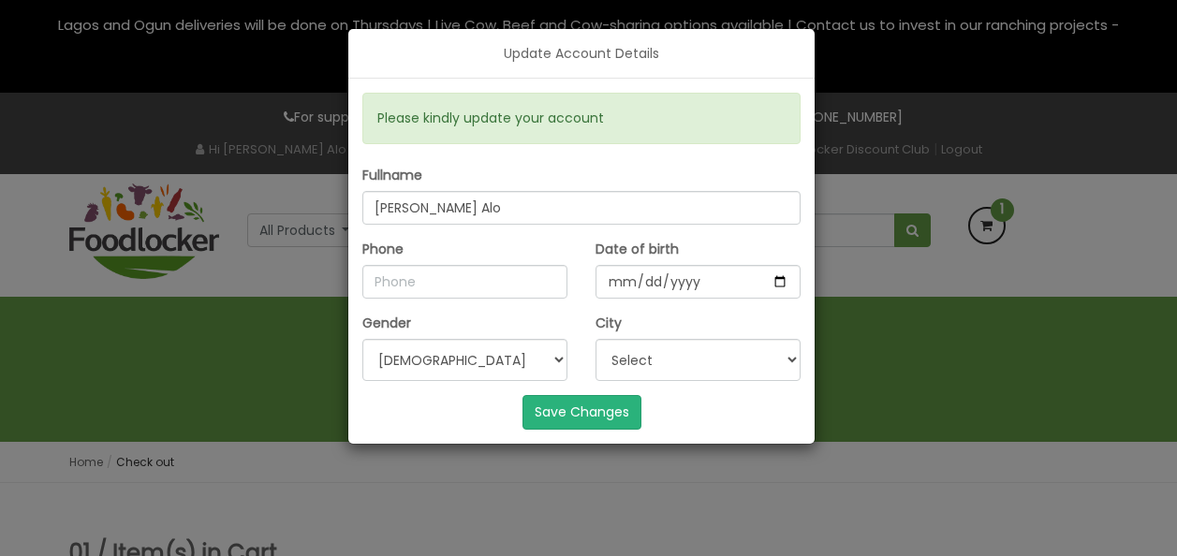
select select "[DEMOGRAPHIC_DATA]"
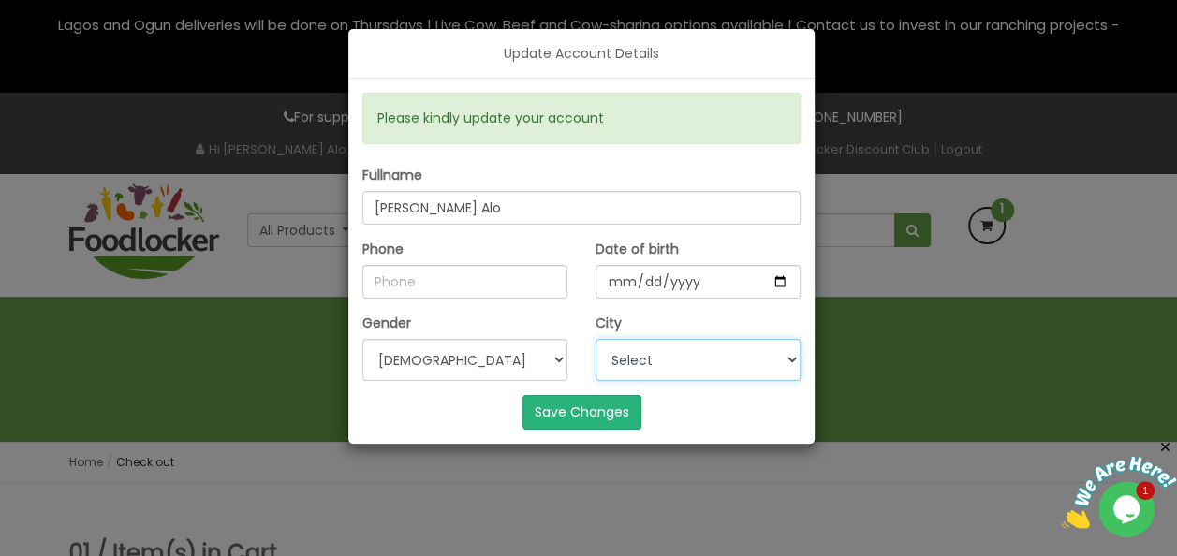
click at [785, 359] on select "Select Ibadan [GEOGRAPHIC_DATA] Others" at bounding box center [698, 360] width 205 height 42
select select "1"
click at [596, 339] on select "Select Ibadan [GEOGRAPHIC_DATA] Others" at bounding box center [698, 360] width 205 height 42
click at [438, 273] on input "Phone" at bounding box center [464, 282] width 205 height 34
type input "07026404002"
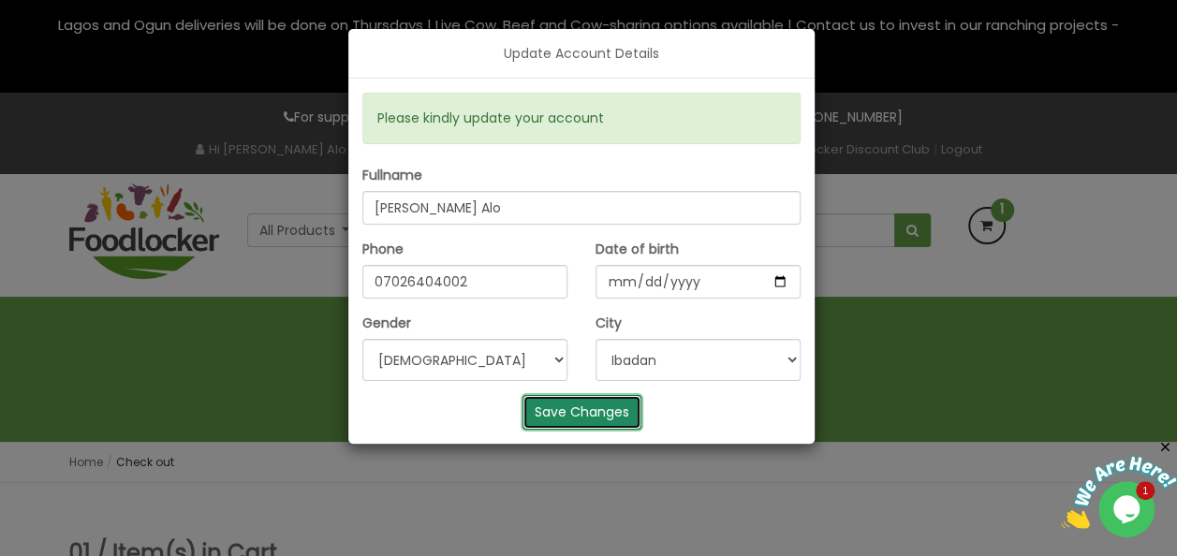
click at [590, 406] on button "Save Changes" at bounding box center [582, 412] width 119 height 34
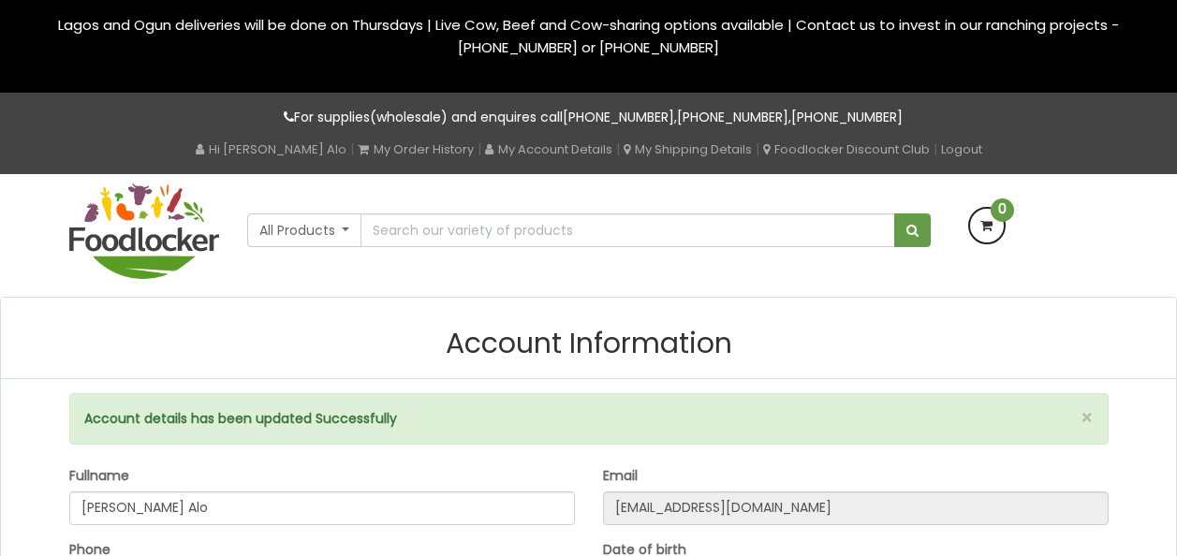
select select "[DEMOGRAPHIC_DATA]"
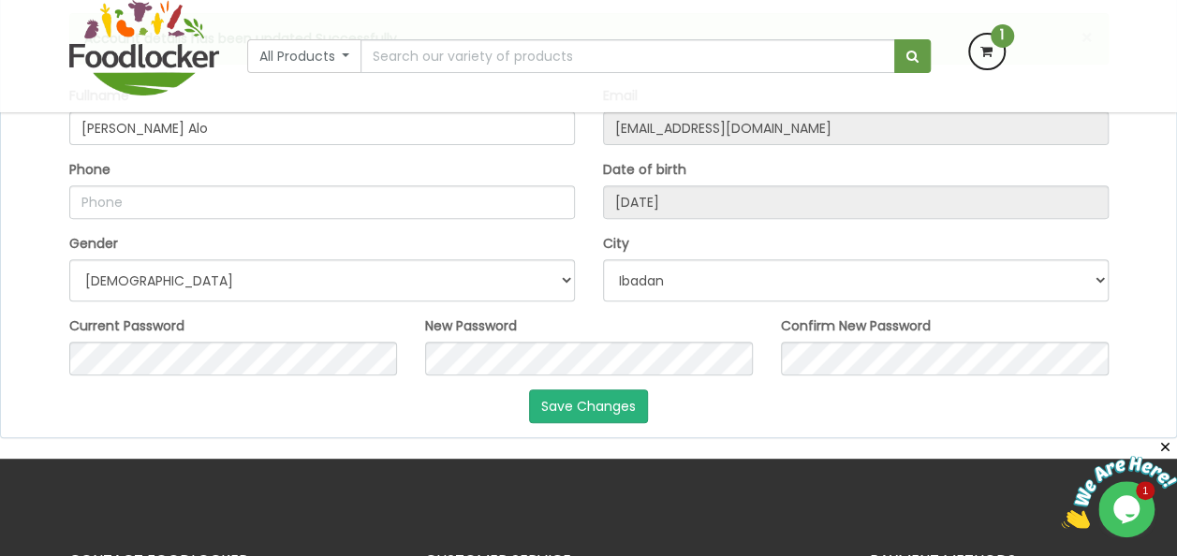
scroll to position [257, 0]
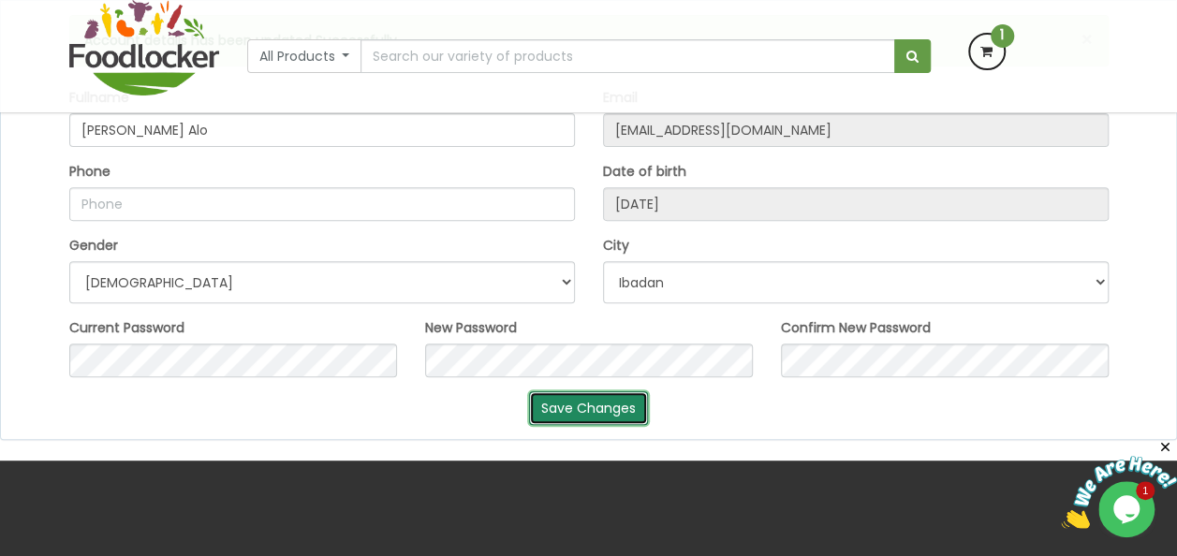
click at [569, 406] on button "Save Changes" at bounding box center [588, 409] width 119 height 34
click at [140, 205] on input "Phone" at bounding box center [322, 204] width 506 height 34
type input "07026404002"
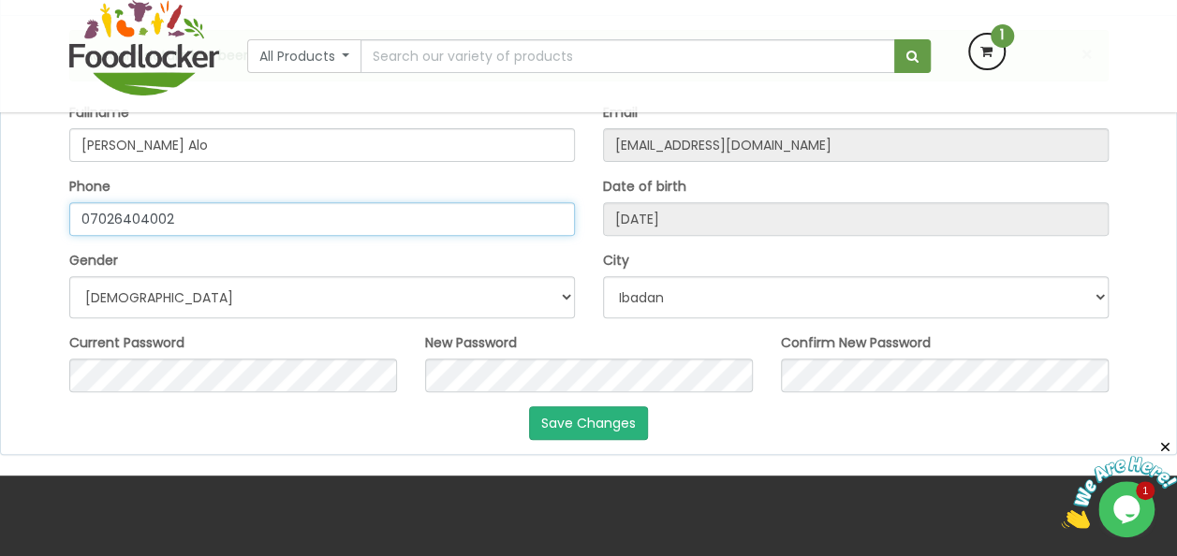
scroll to position [248, 0]
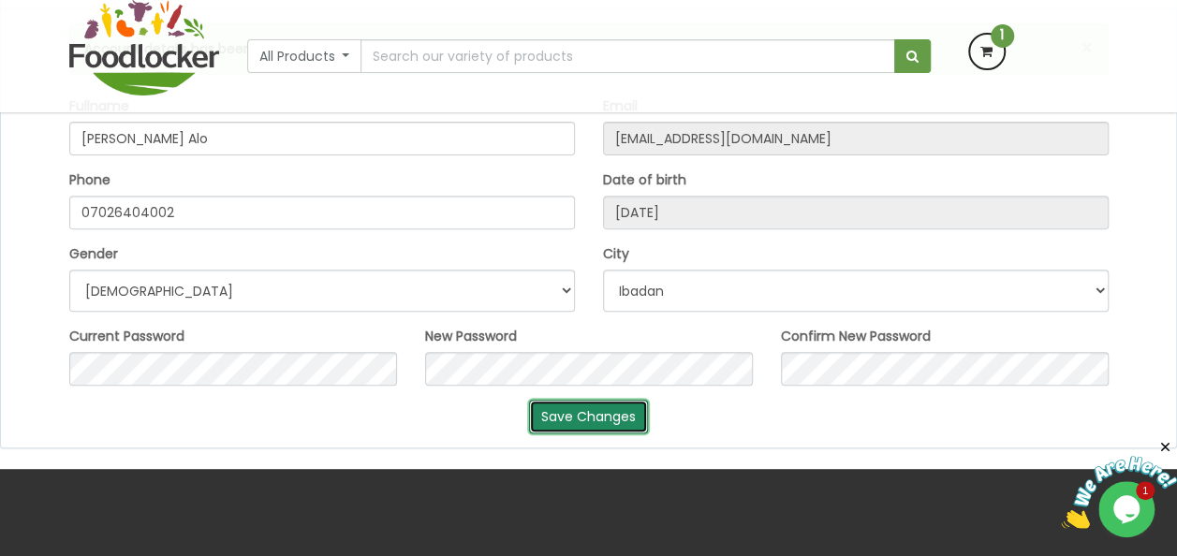
click at [584, 407] on button "Save Changes" at bounding box center [588, 417] width 119 height 34
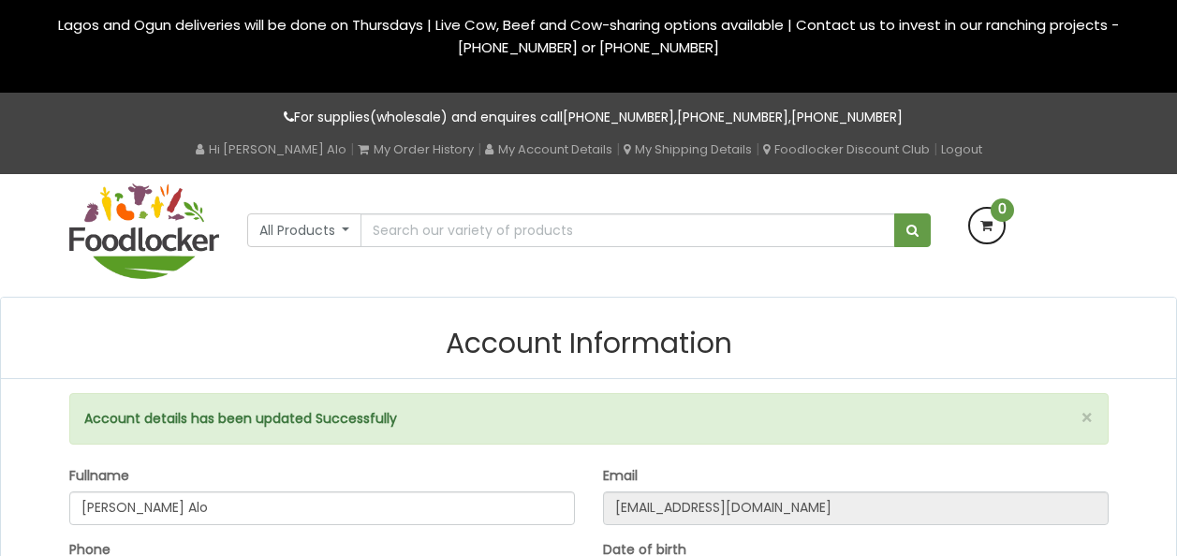
select select "[DEMOGRAPHIC_DATA]"
click at [987, 215] on icon at bounding box center [987, 226] width 34 height 34
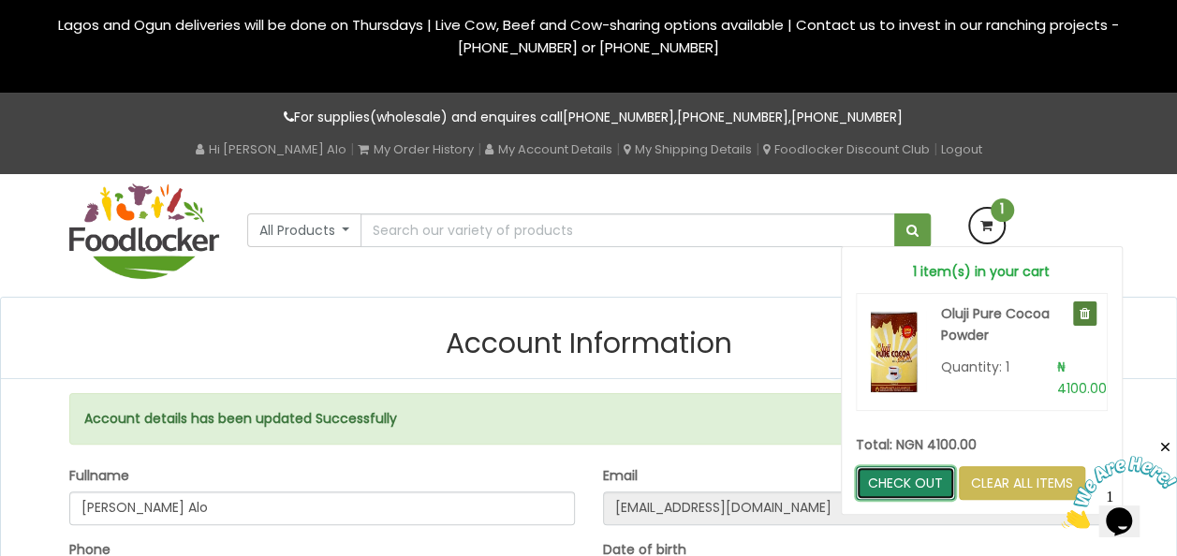
click at [895, 476] on link "CHECK OUT" at bounding box center [905, 483] width 99 height 34
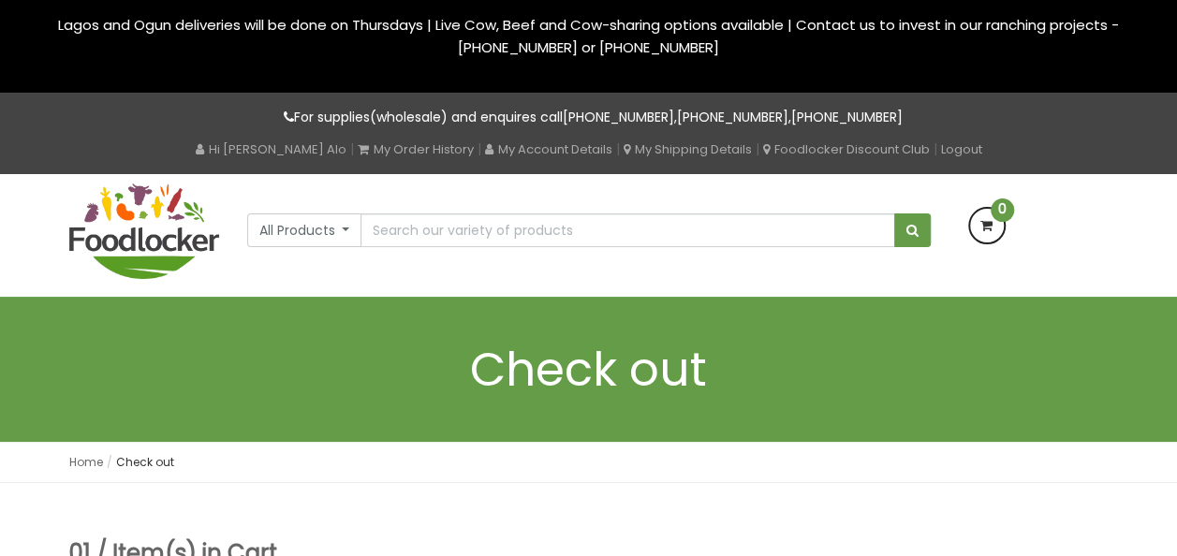
select select "window"
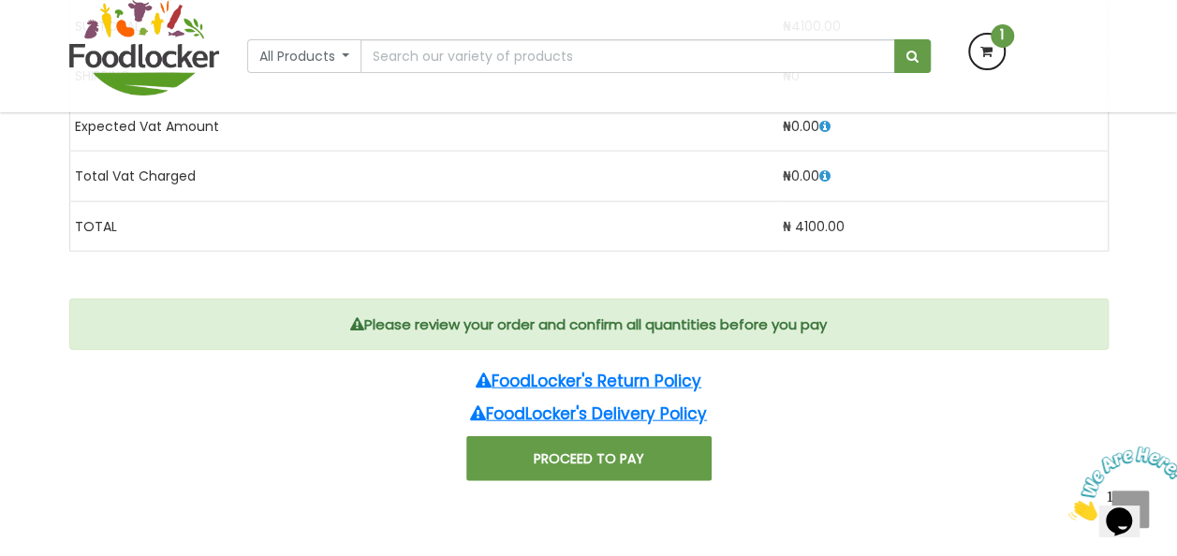
scroll to position [2031, 0]
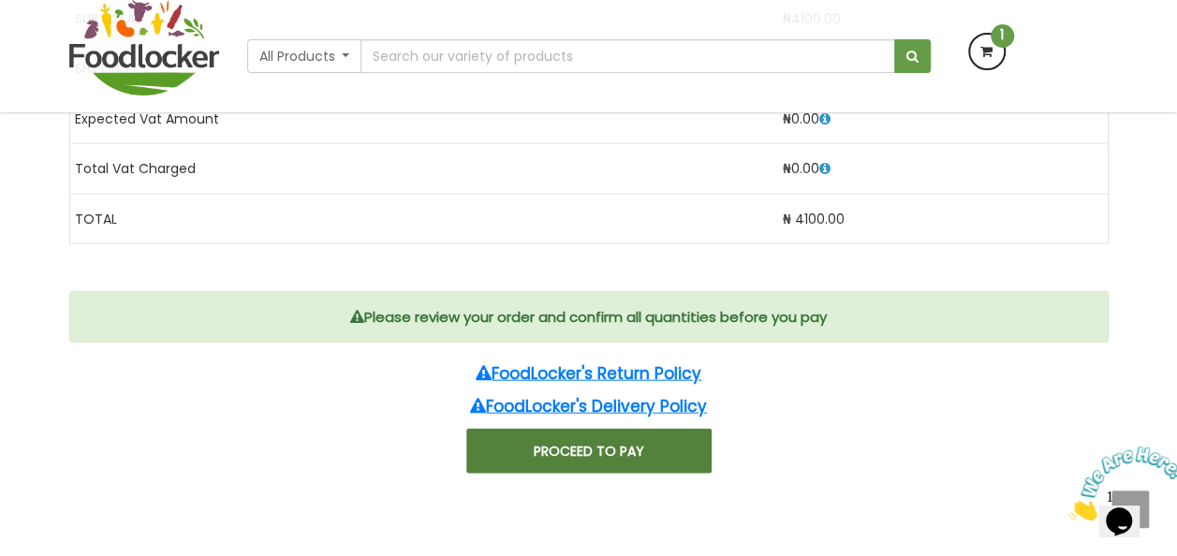
click at [600, 440] on button "PROCEED TO PAY" at bounding box center [588, 451] width 245 height 45
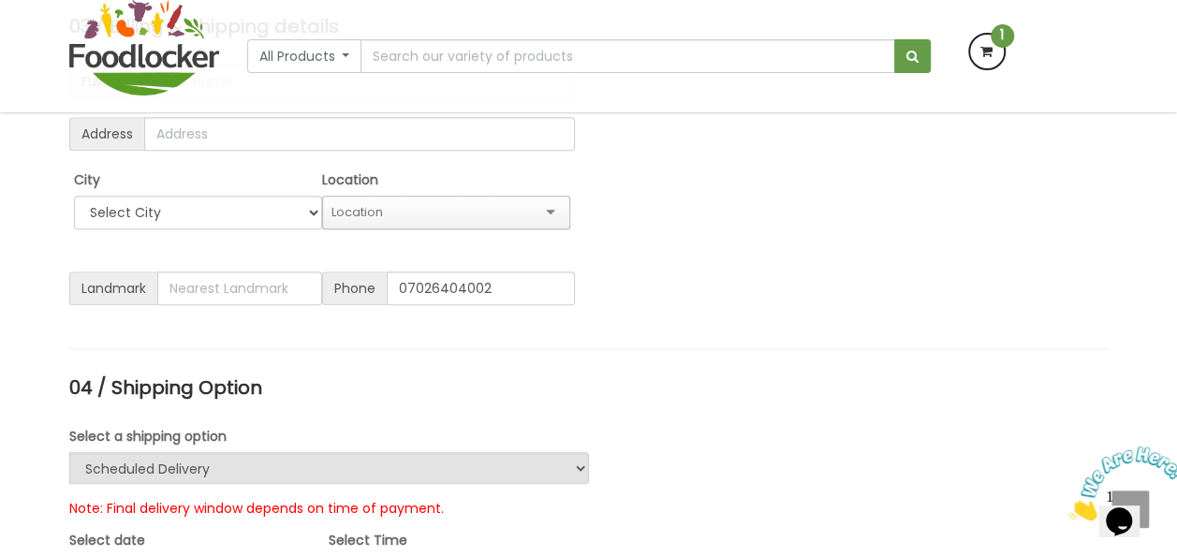
scroll to position [725, 0]
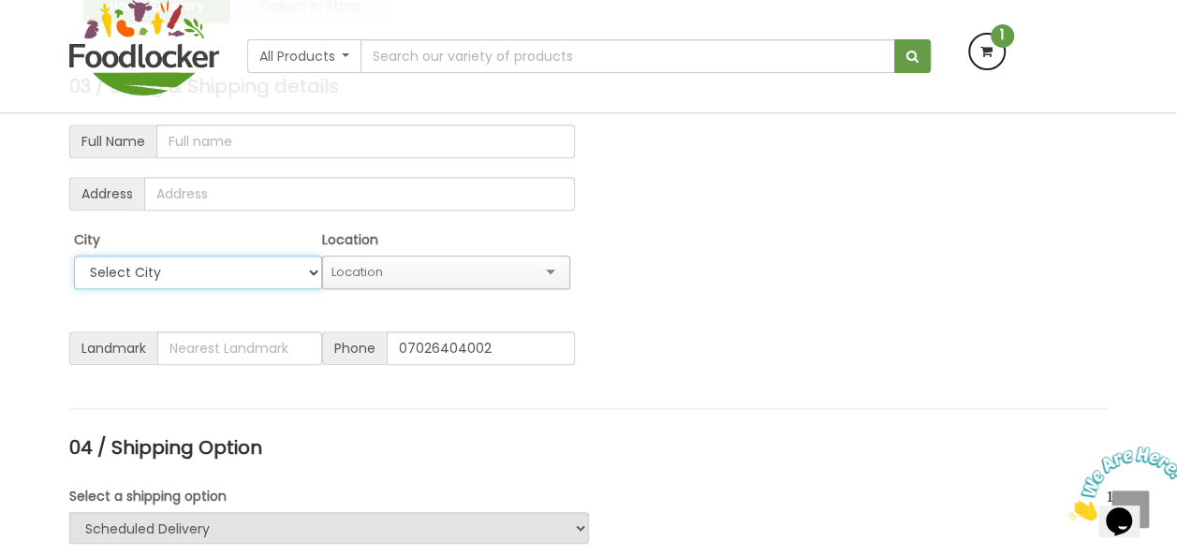
click at [315, 272] on select "Select City [GEOGRAPHIC_DATA] [GEOGRAPHIC_DATA] [GEOGRAPHIC_DATA]" at bounding box center [198, 273] width 248 height 34
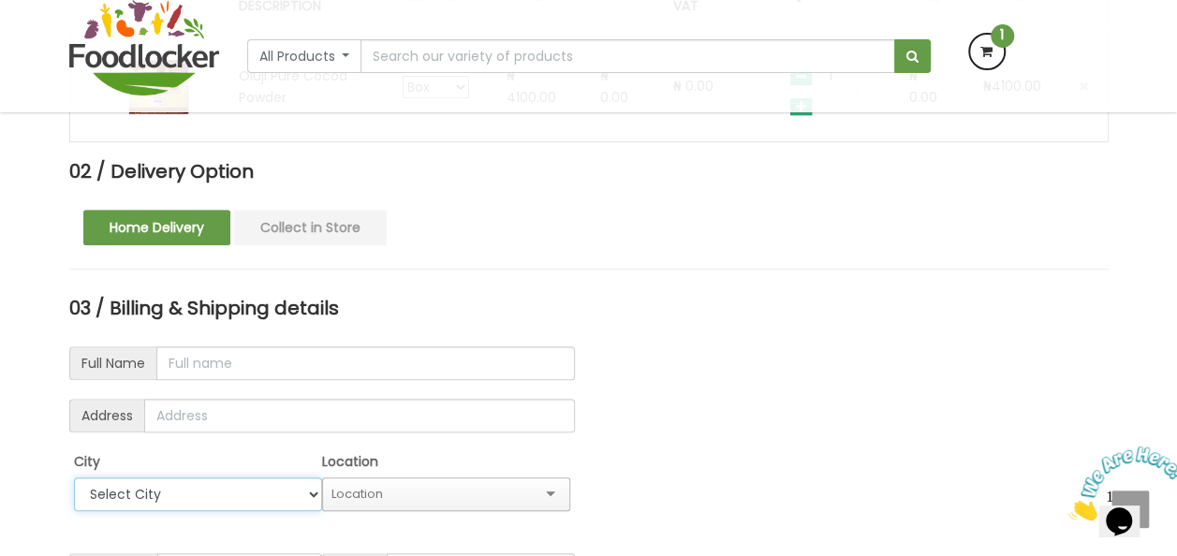
scroll to position [505, 0]
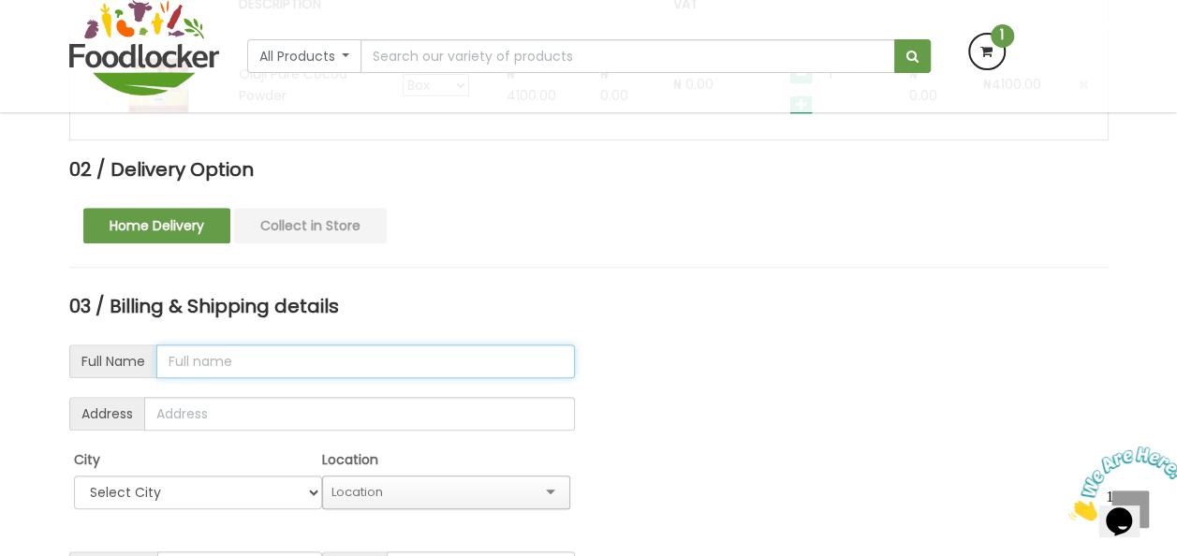
click at [196, 367] on input "text" at bounding box center [365, 362] width 419 height 34
type input "funke Alo"
click at [254, 410] on input "text" at bounding box center [359, 414] width 431 height 34
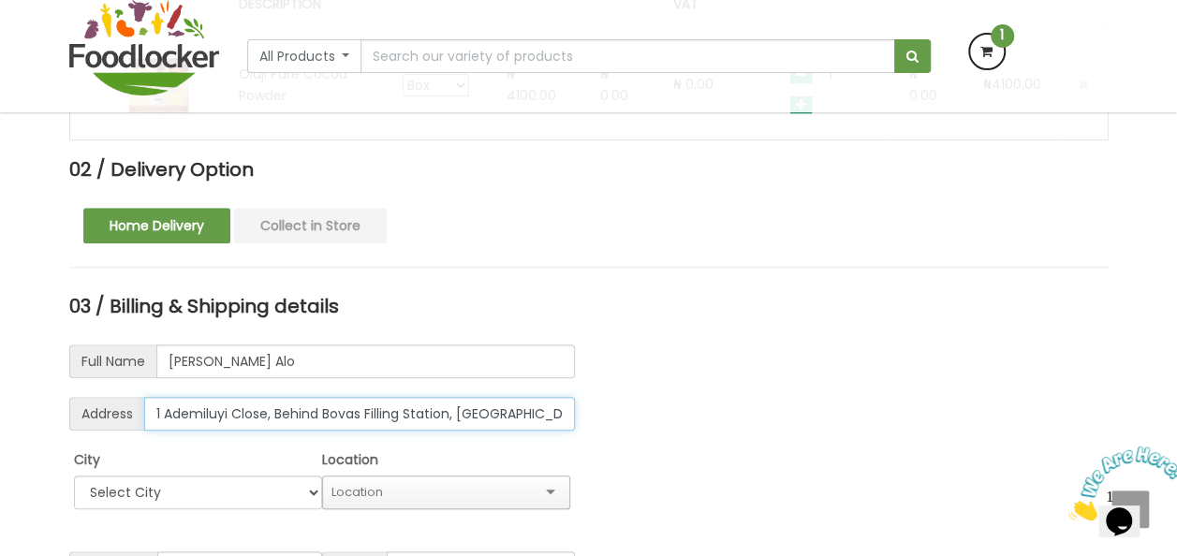
type input "1 Ademiluyi Close, Behind Bovas Filling Station, Bodija"
click at [126, 493] on select "Select City Ibadan Lagos Ogun" at bounding box center [198, 493] width 248 height 34
select select "Ibadan"
click at [74, 476] on select "Select City Ibadan Lagos Ogun" at bounding box center [198, 493] width 248 height 34
click at [377, 487] on input "text" at bounding box center [447, 492] width 231 height 17
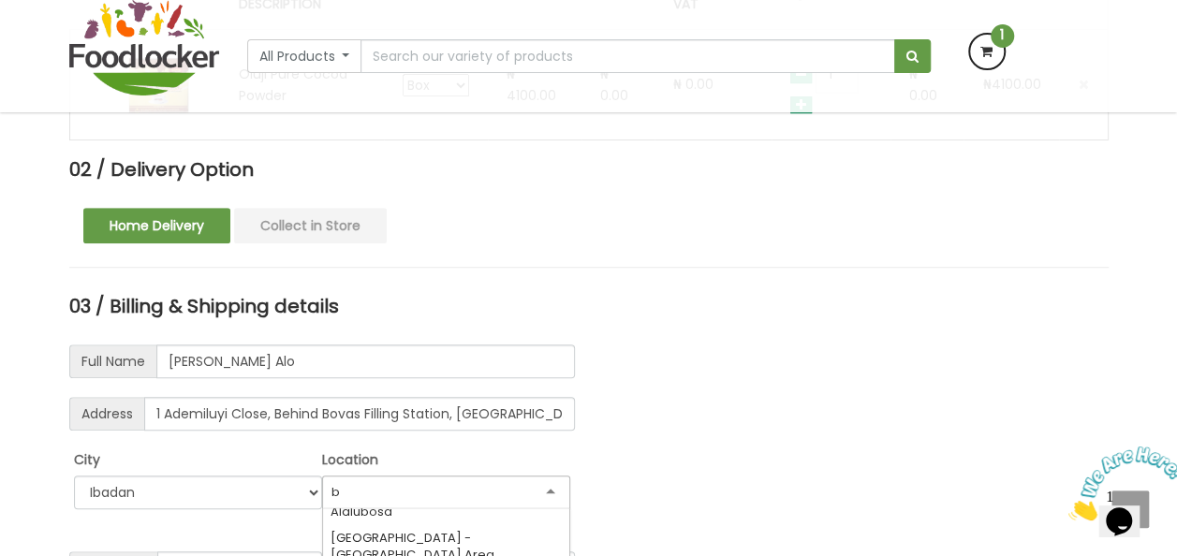
scroll to position [315, 0]
type input "bo"
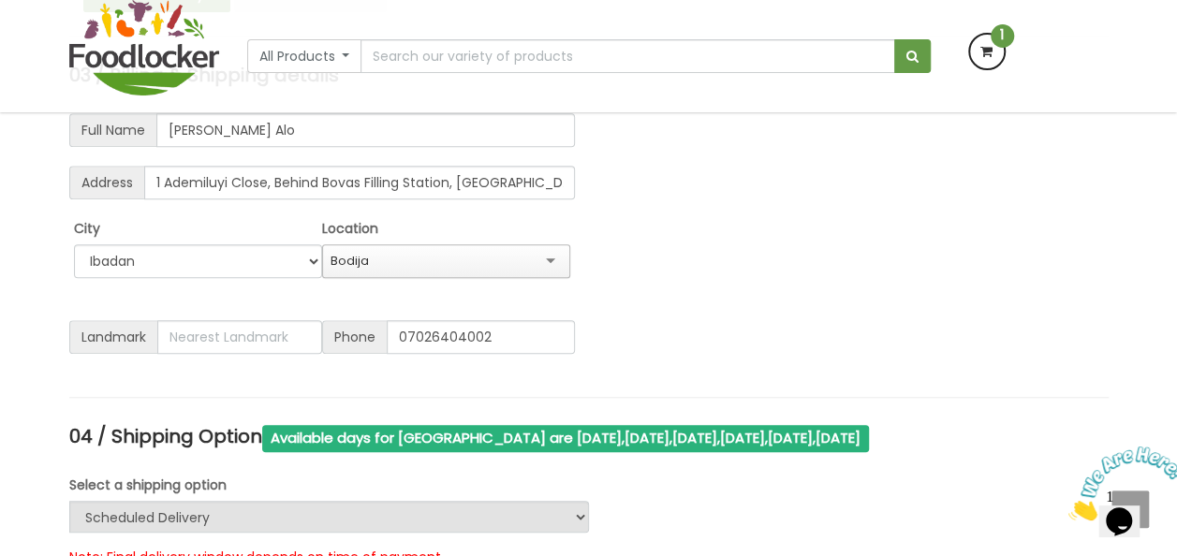
scroll to position [757, 0]
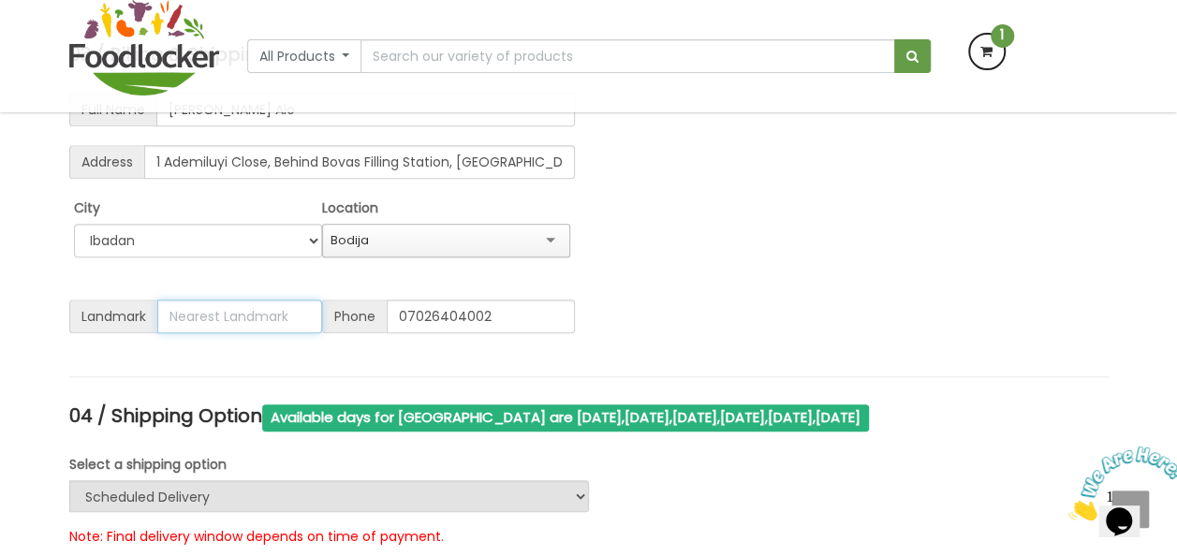
click at [212, 312] on input "text" at bounding box center [239, 317] width 165 height 34
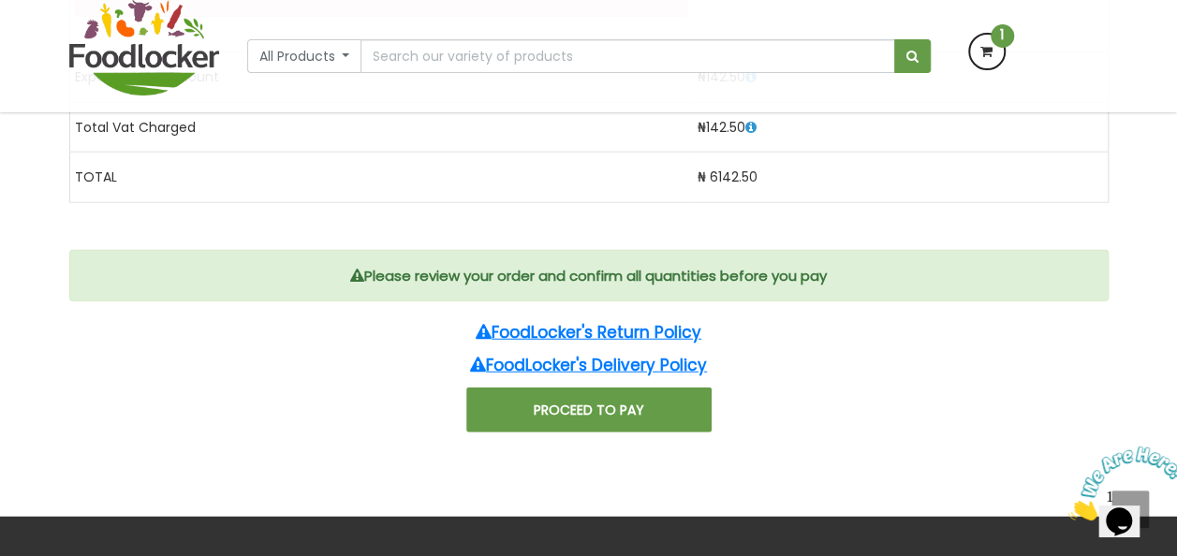
scroll to position [2249, 0]
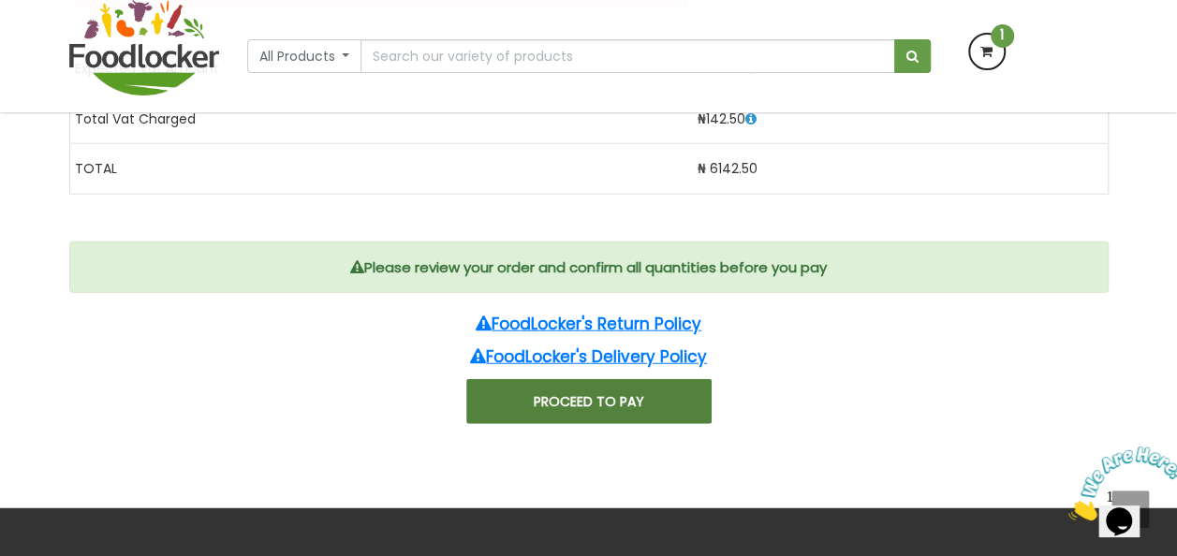
type input "Bovas Filling Station"
click at [577, 386] on button "PROCEED TO PAY" at bounding box center [588, 401] width 245 height 45
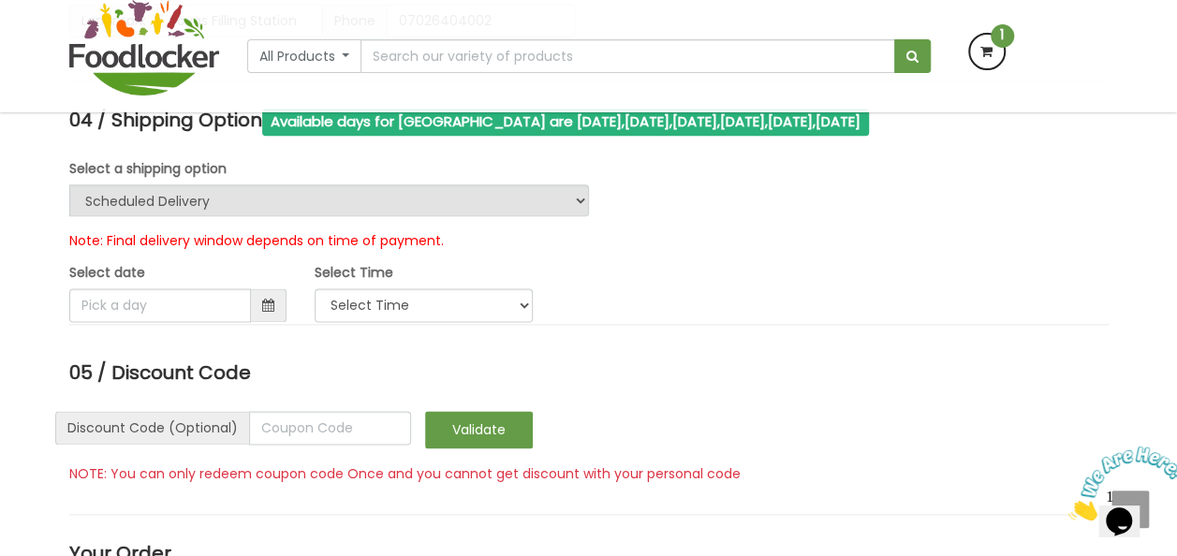
scroll to position [1059, 0]
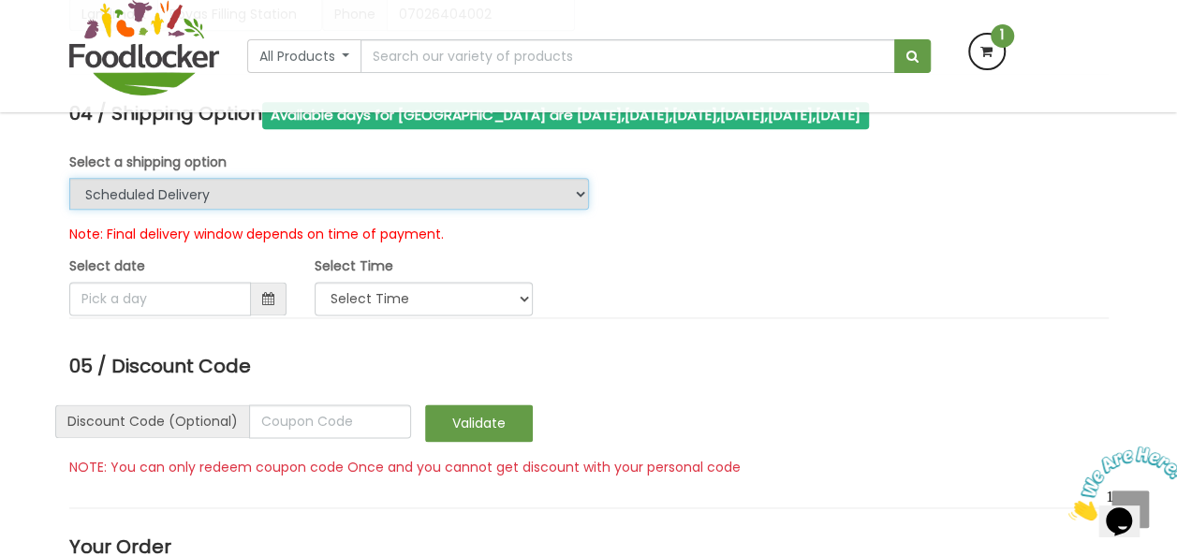
click at [584, 187] on select "Urgent Scheduled Delivery" at bounding box center [329, 194] width 520 height 32
select select "urgent"
click at [69, 178] on select "Urgent Scheduled Delivery" at bounding box center [329, 194] width 520 height 32
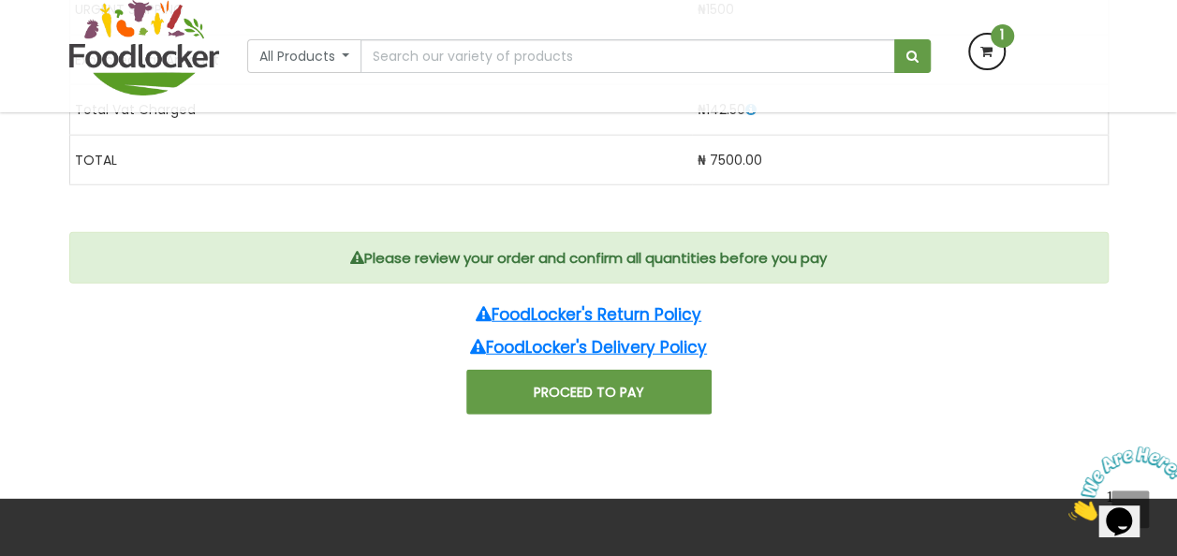
scroll to position [2372, 0]
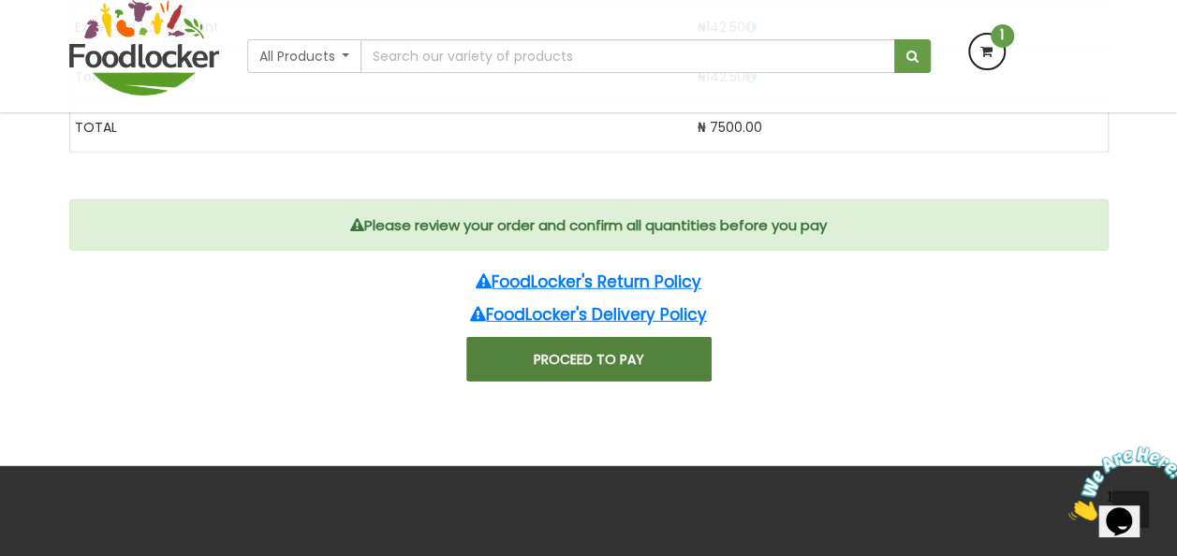
click at [622, 348] on button "PROCEED TO PAY" at bounding box center [588, 359] width 245 height 45
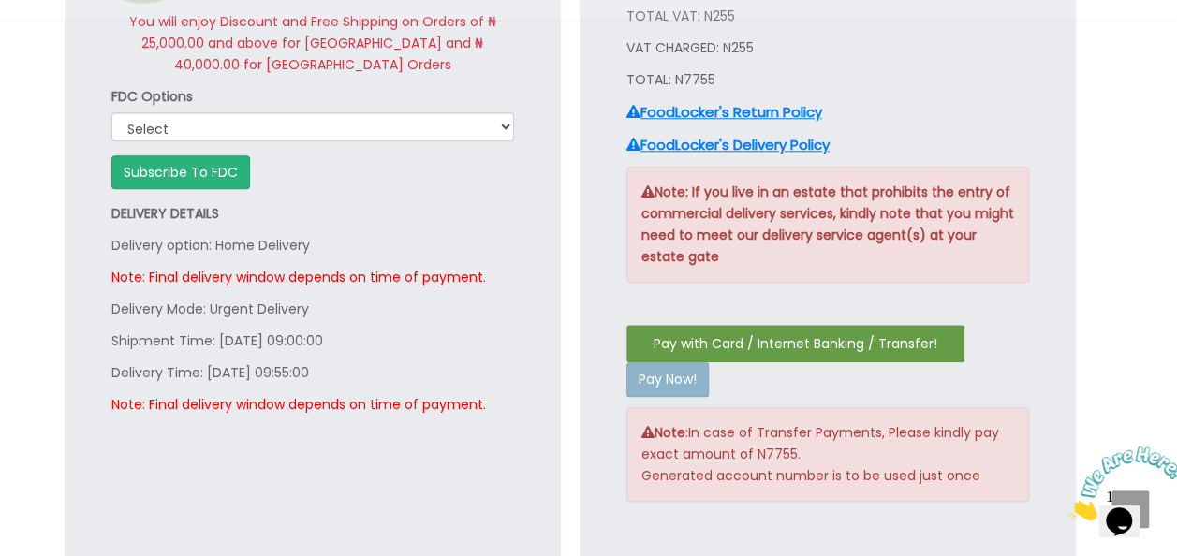
scroll to position [860, 0]
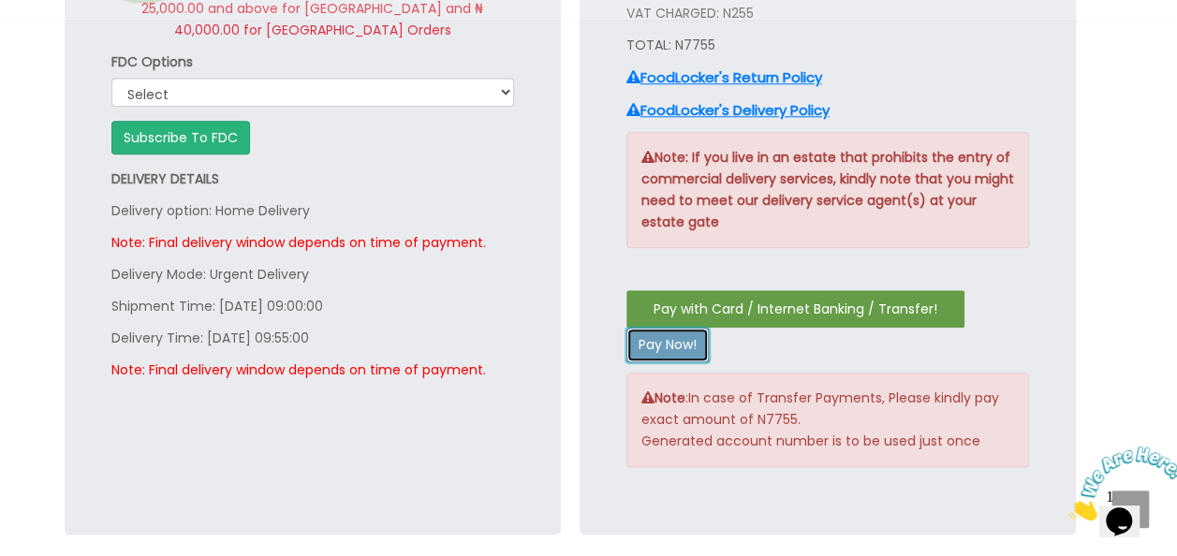
click at [676, 334] on button "Pay Now!" at bounding box center [668, 345] width 82 height 34
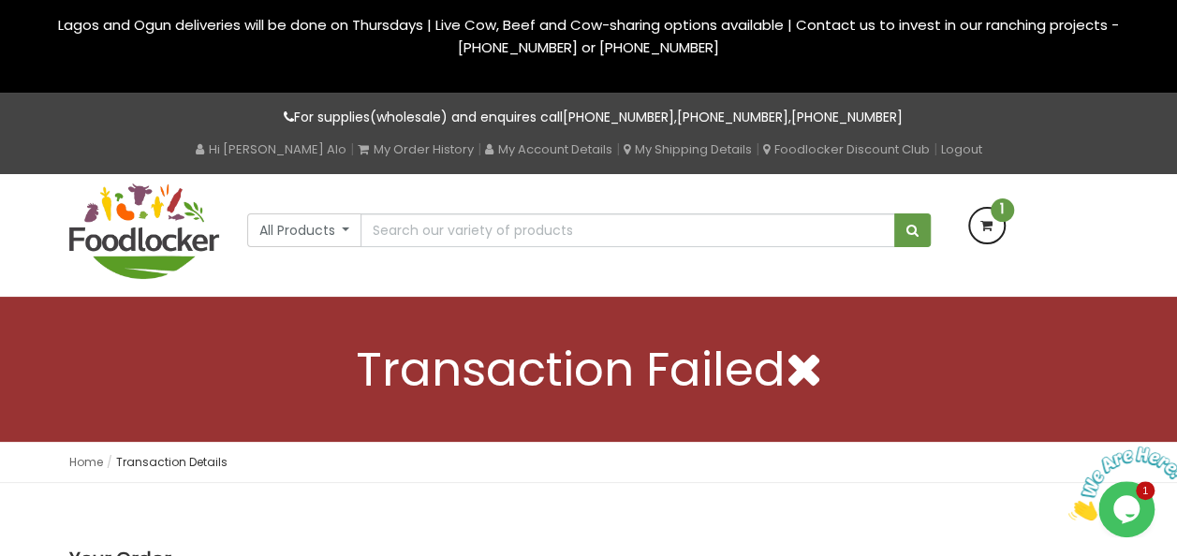
drag, startPoint x: 1173, startPoint y: 174, endPoint x: 1173, endPoint y: 197, distance: 22.5
click at [1173, 197] on div "All Products All Products Baby Food Baking Biscuit Cereals Condiments Drinks" at bounding box center [588, 235] width 1177 height 122
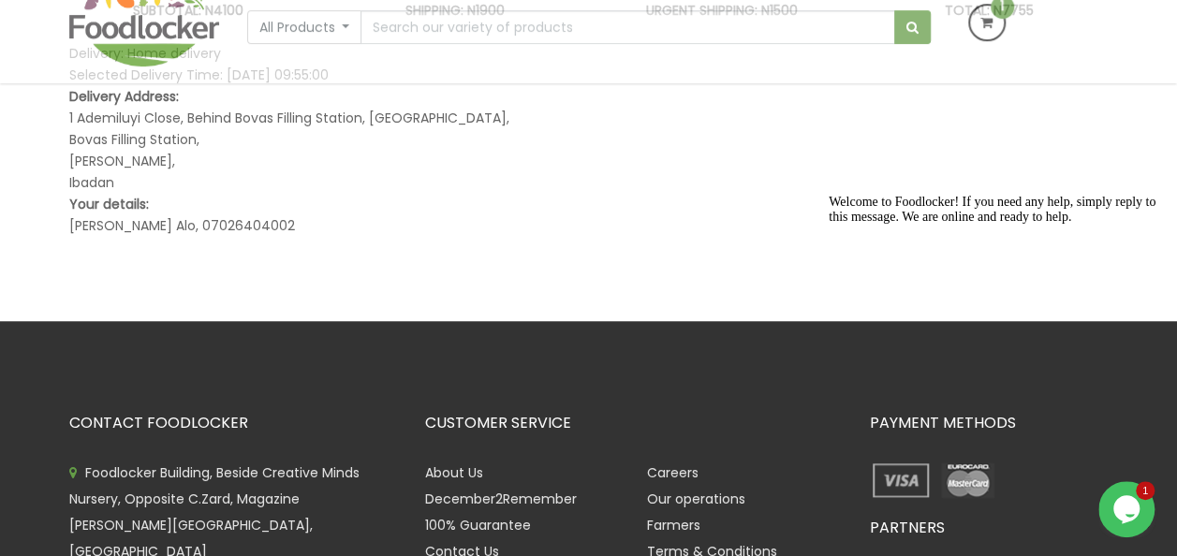
scroll to position [675, 0]
